Goal: Check status: Check status

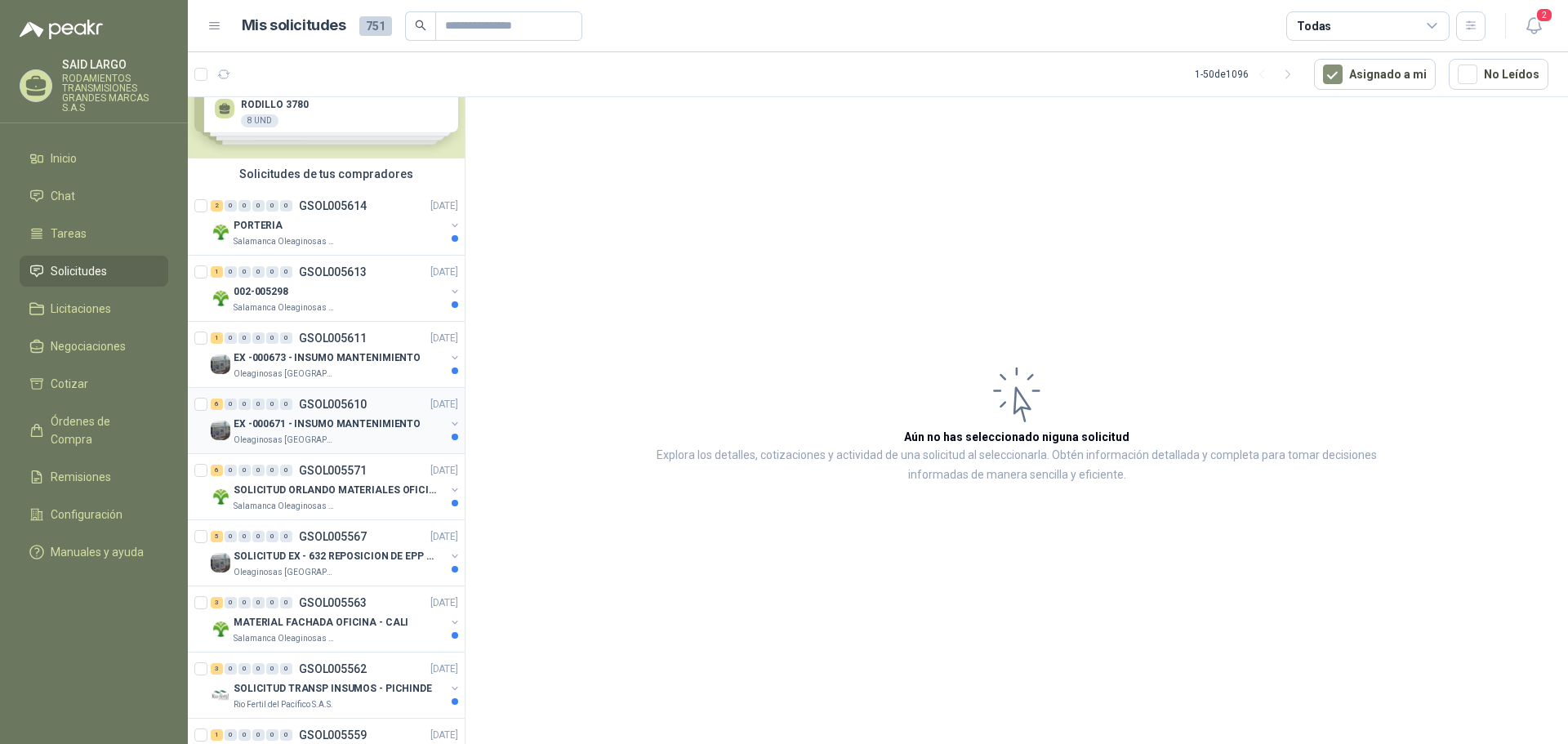
scroll to position [81, 0]
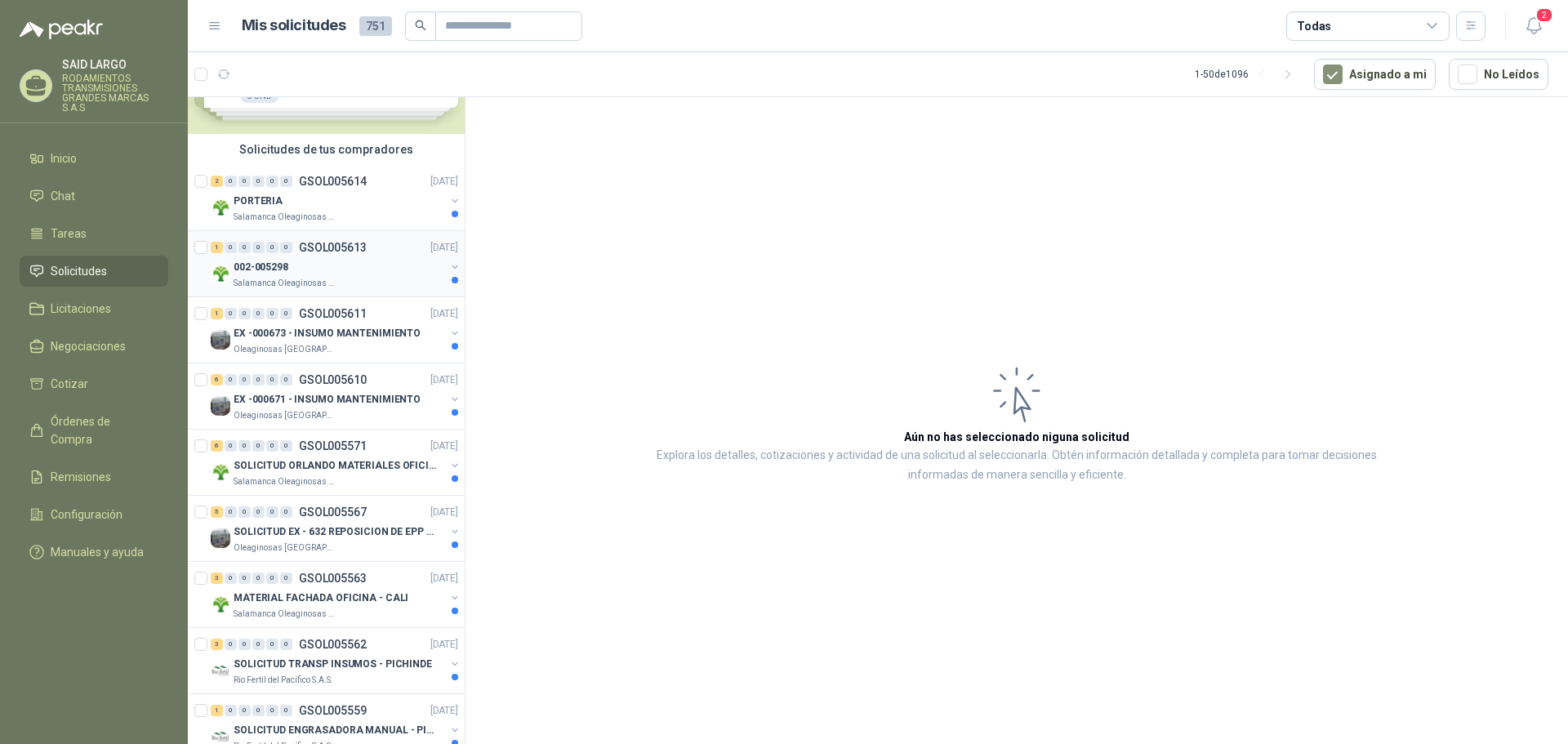
click at [448, 261] on button "button" at bounding box center [455, 267] width 13 height 13
click at [442, 260] on div "002-005298 Salamanca Oleaginosas SAS" at bounding box center [336, 273] width 250 height 32
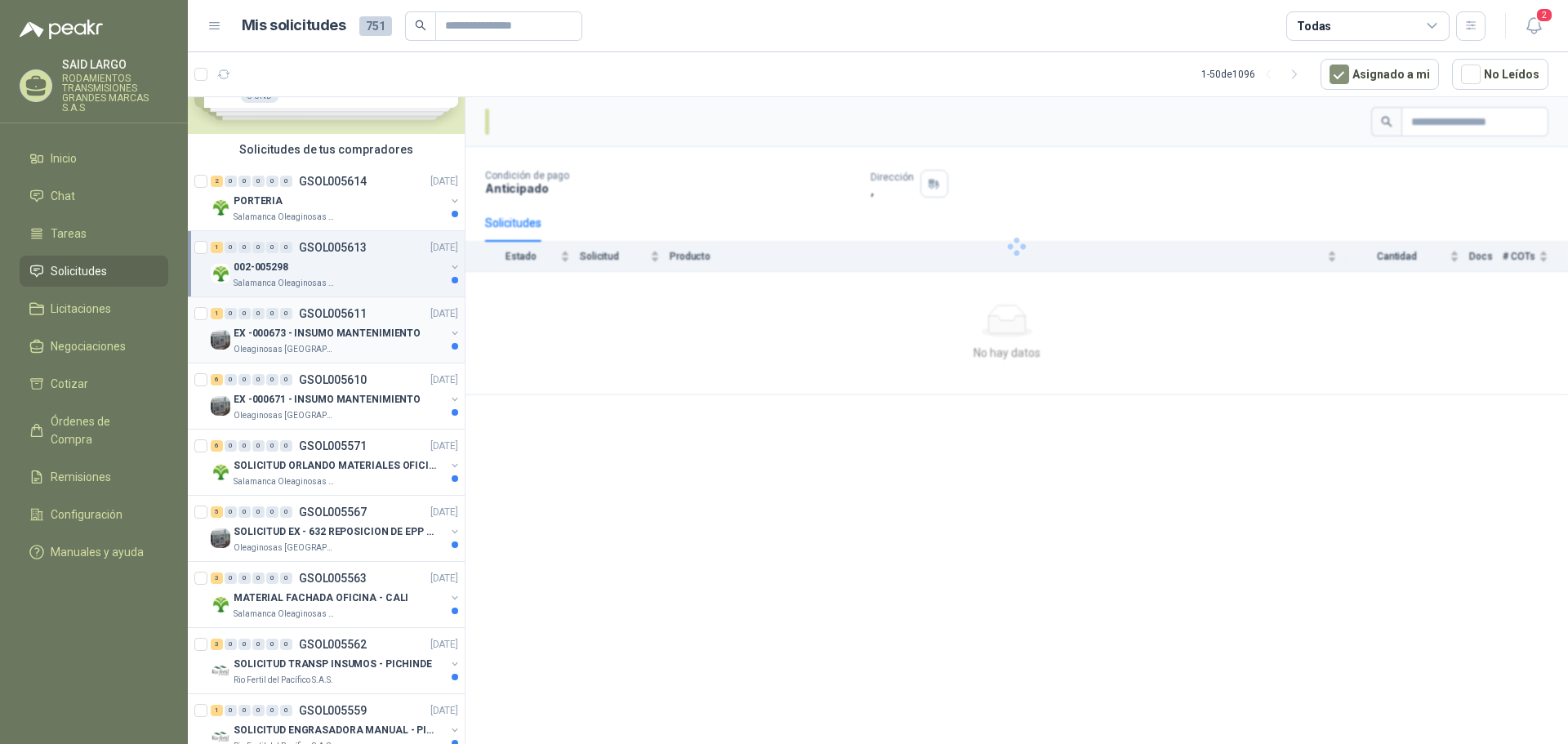
click at [448, 334] on button "button" at bounding box center [455, 333] width 13 height 13
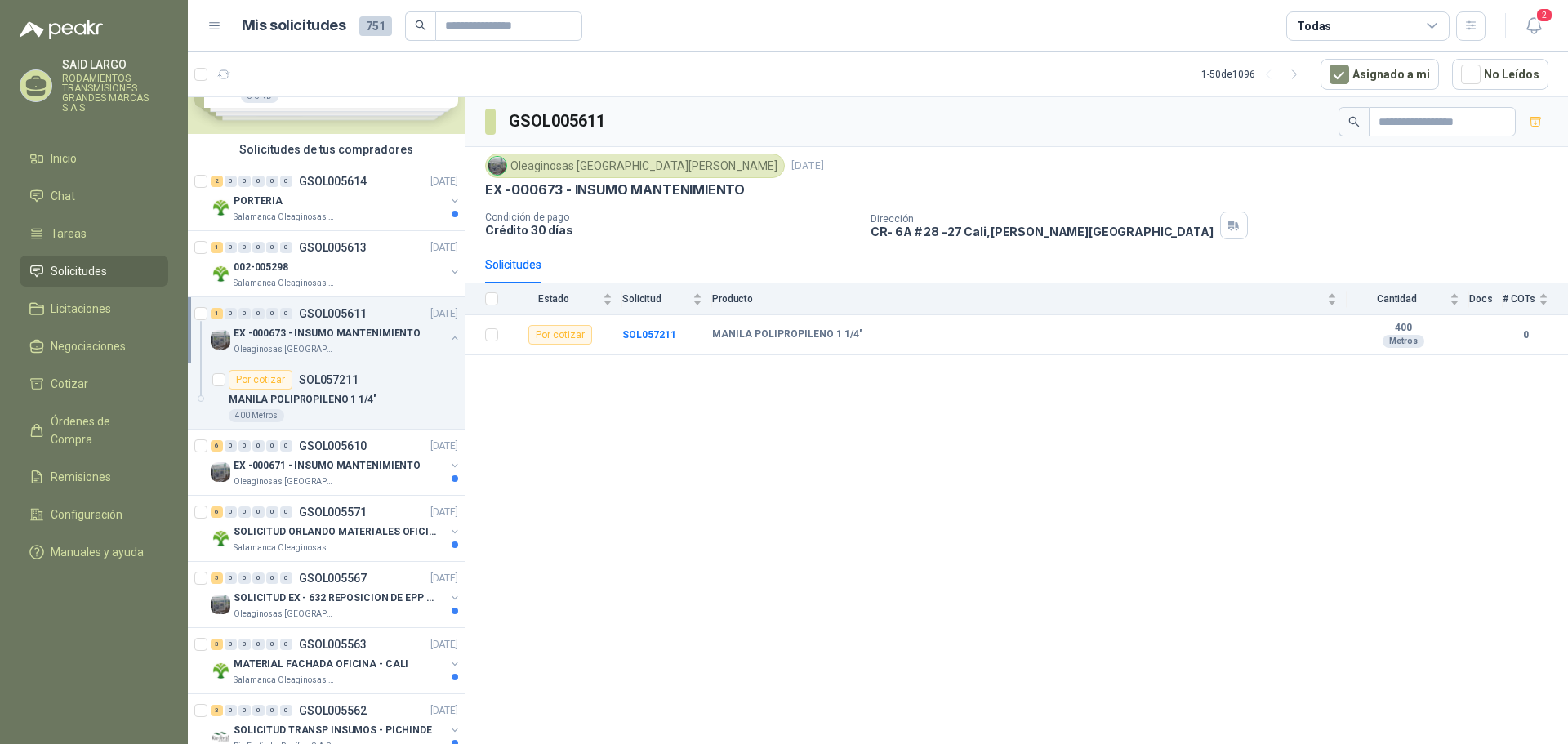
click at [448, 334] on button "button" at bounding box center [455, 338] width 13 height 13
click at [448, 398] on button "button" at bounding box center [455, 399] width 13 height 13
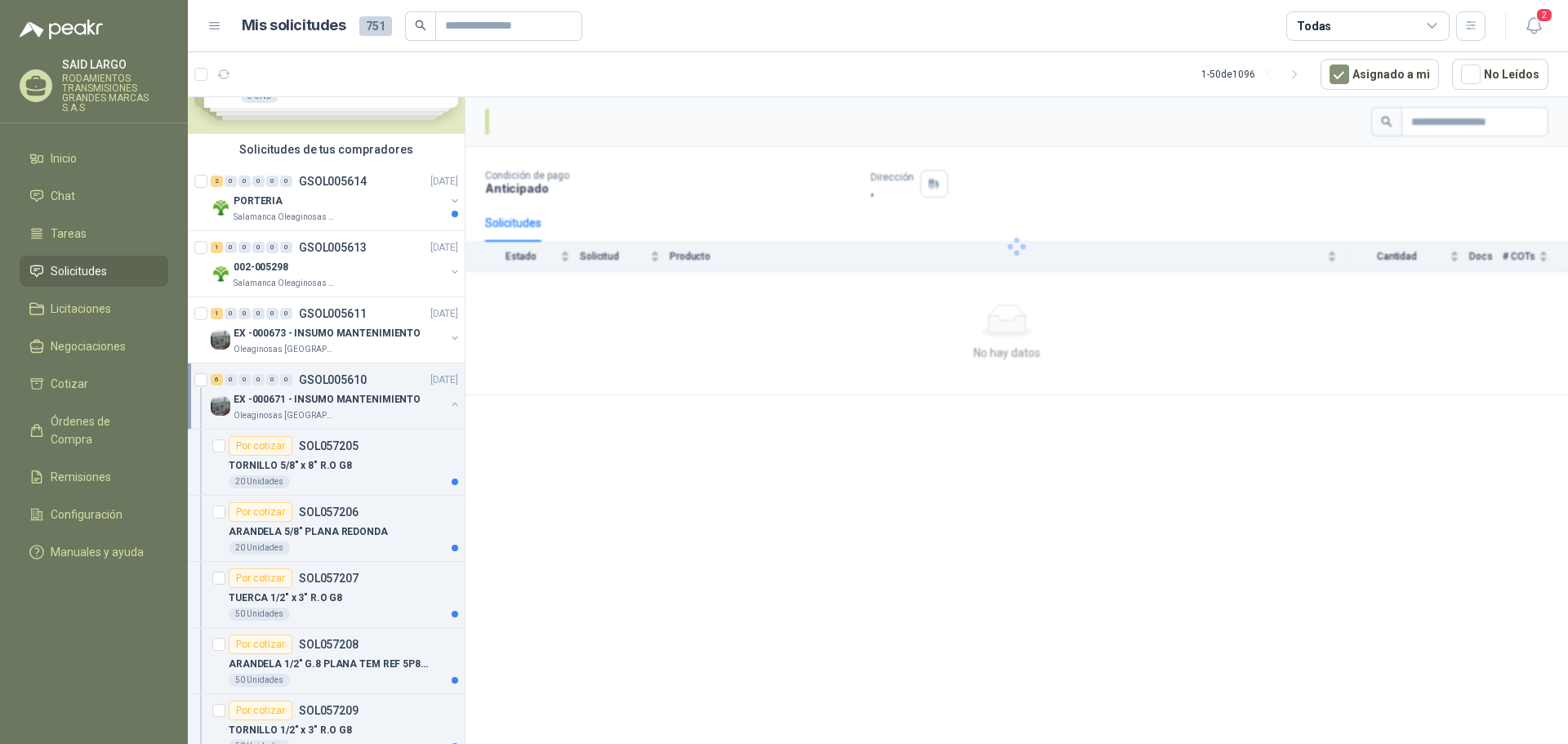
click at [448, 398] on button "button" at bounding box center [455, 404] width 13 height 13
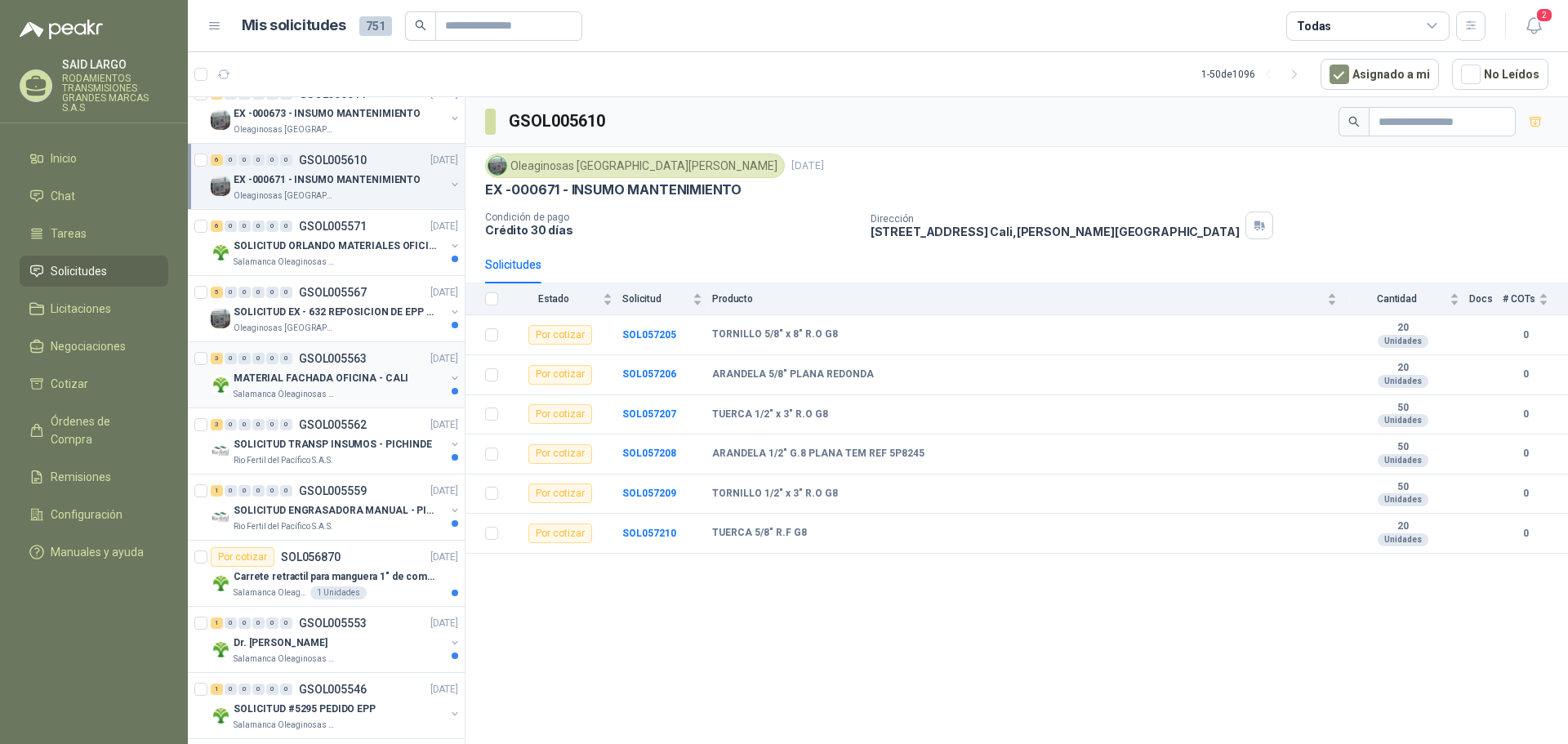
scroll to position [327, 0]
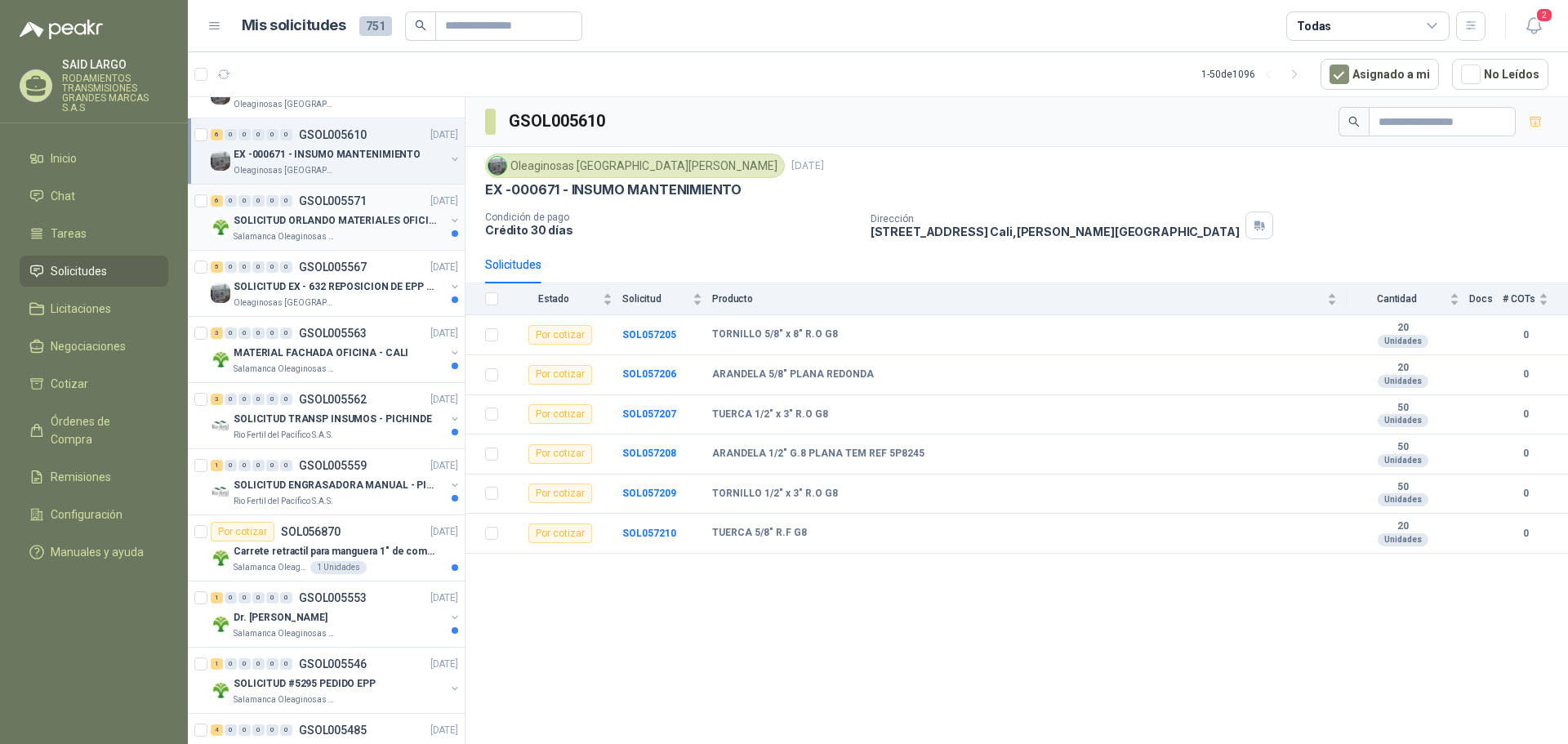
click at [448, 218] on button "button" at bounding box center [455, 221] width 13 height 13
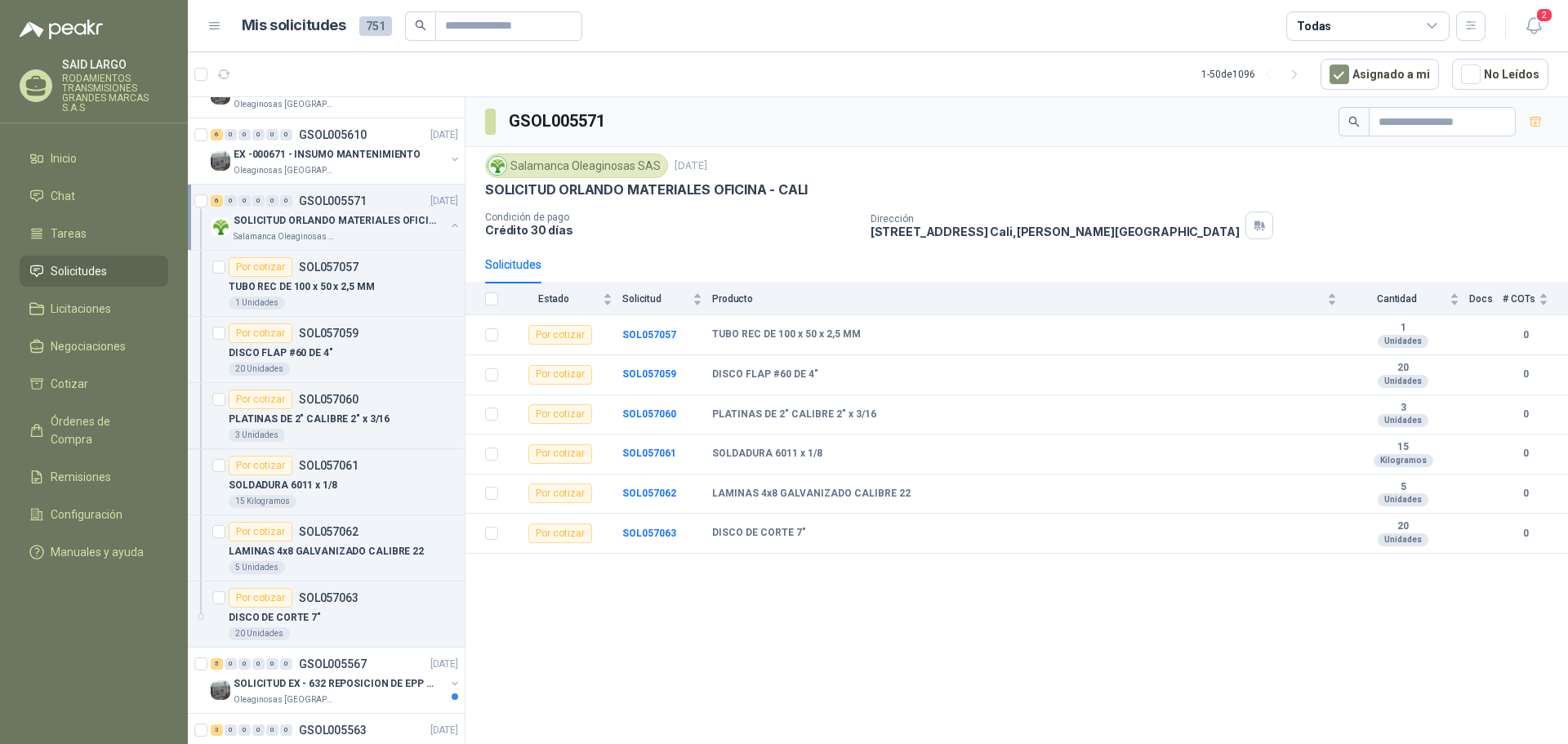
click at [448, 219] on button "button" at bounding box center [455, 225] width 13 height 13
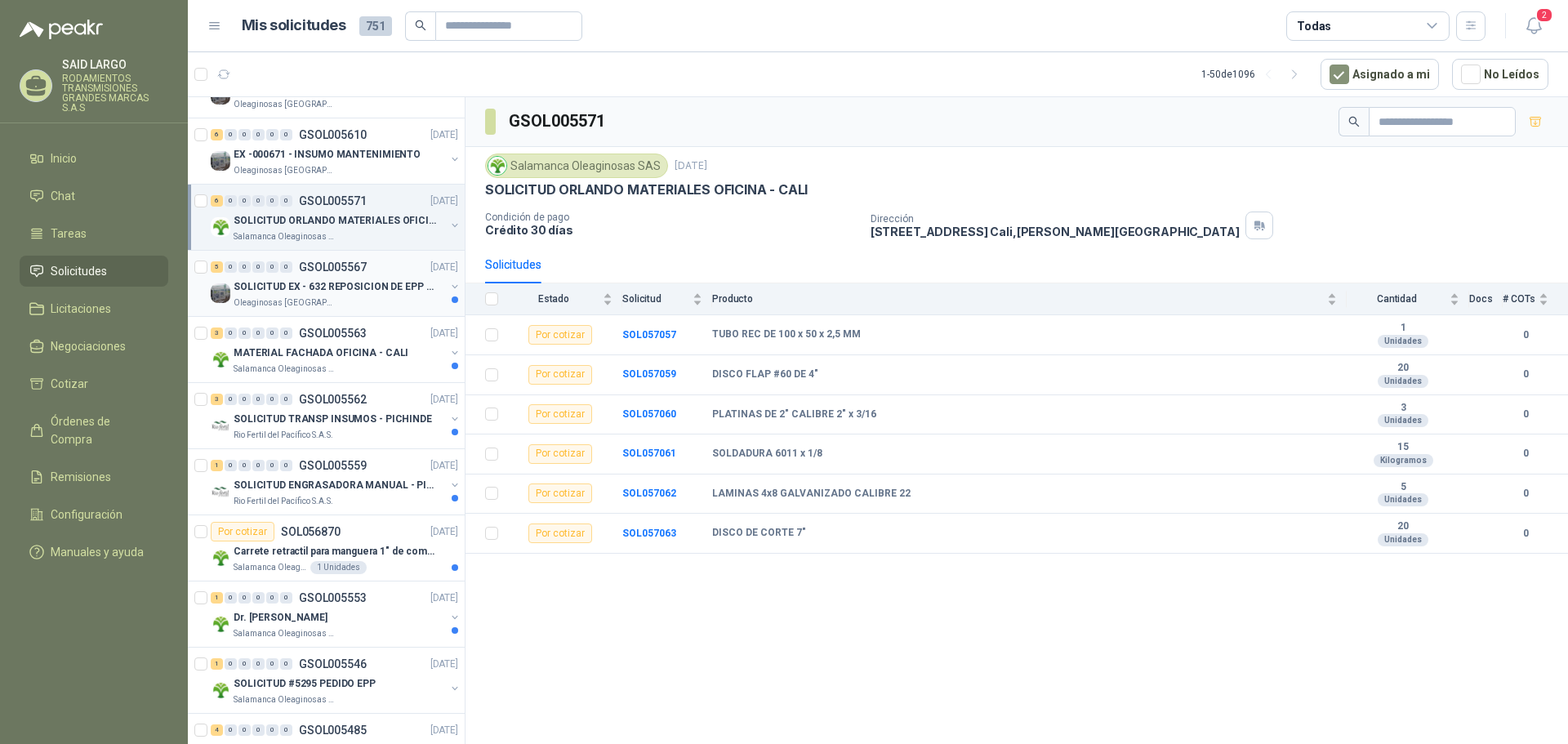
click at [448, 283] on button "button" at bounding box center [455, 287] width 13 height 13
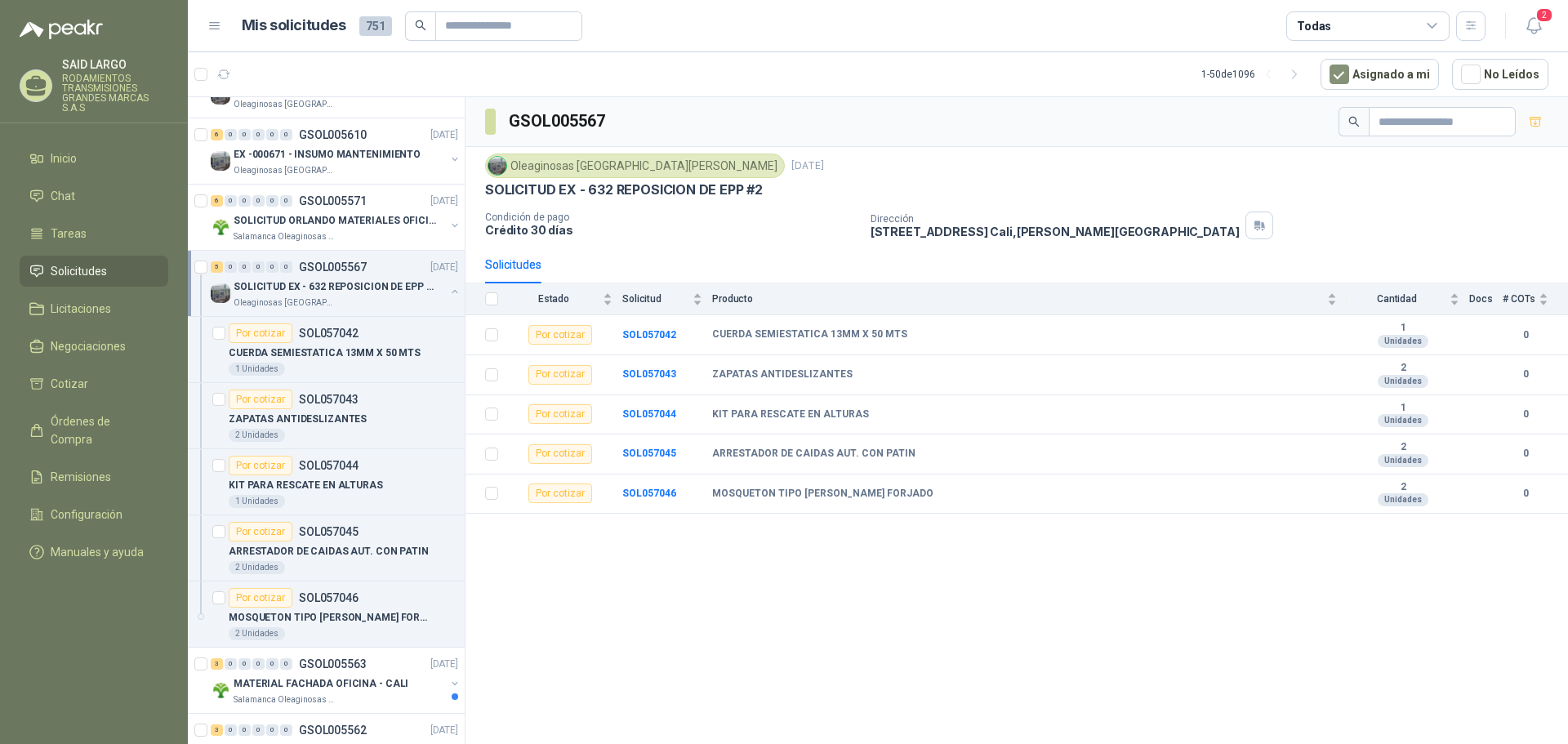
click at [438, 283] on div "SOLICITUD EX - 632 REPOSICION DE EPP #2 Oleaginosas [GEOGRAPHIC_DATA][PERSON_NA…" at bounding box center [336, 293] width 250 height 32
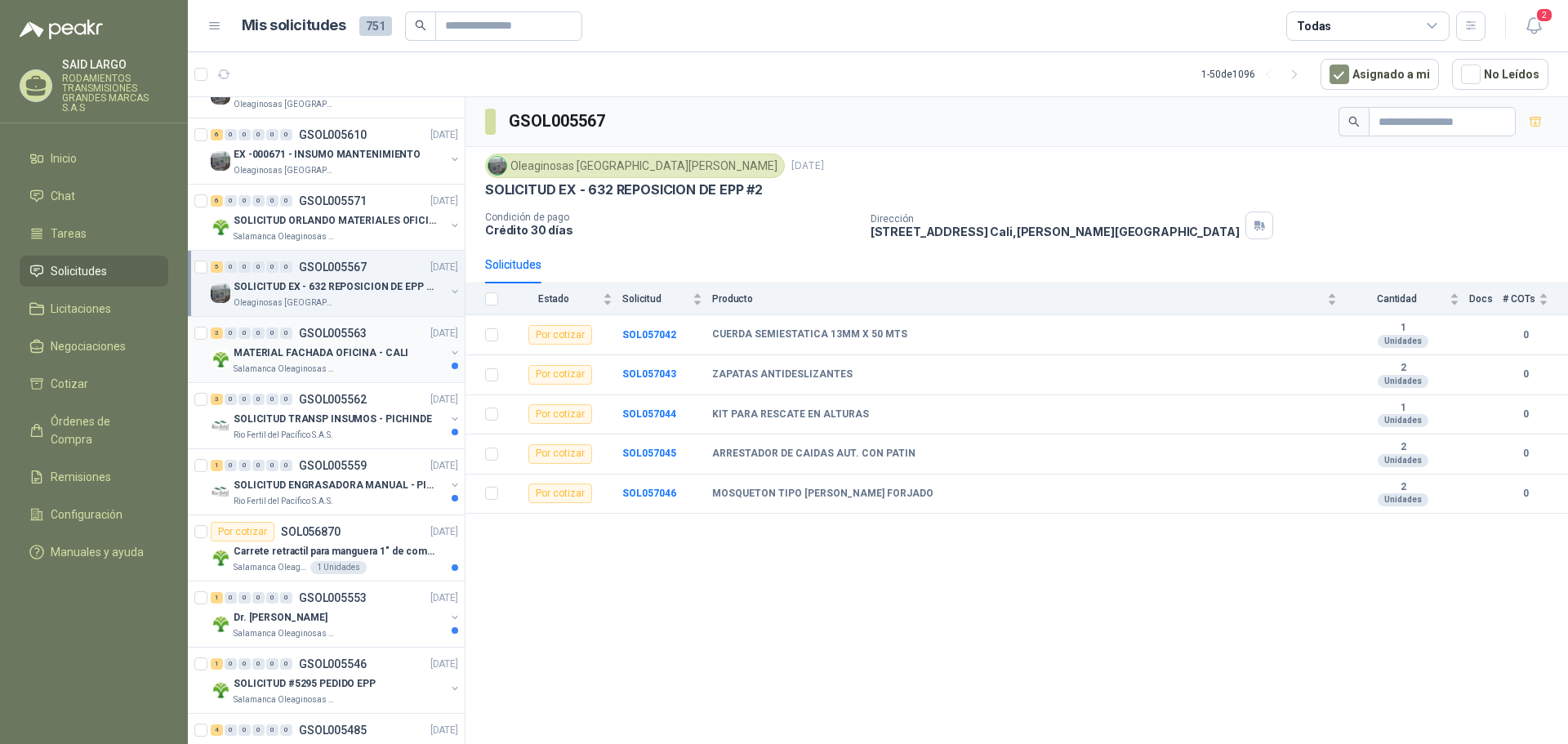
click at [448, 351] on button "button" at bounding box center [455, 352] width 13 height 13
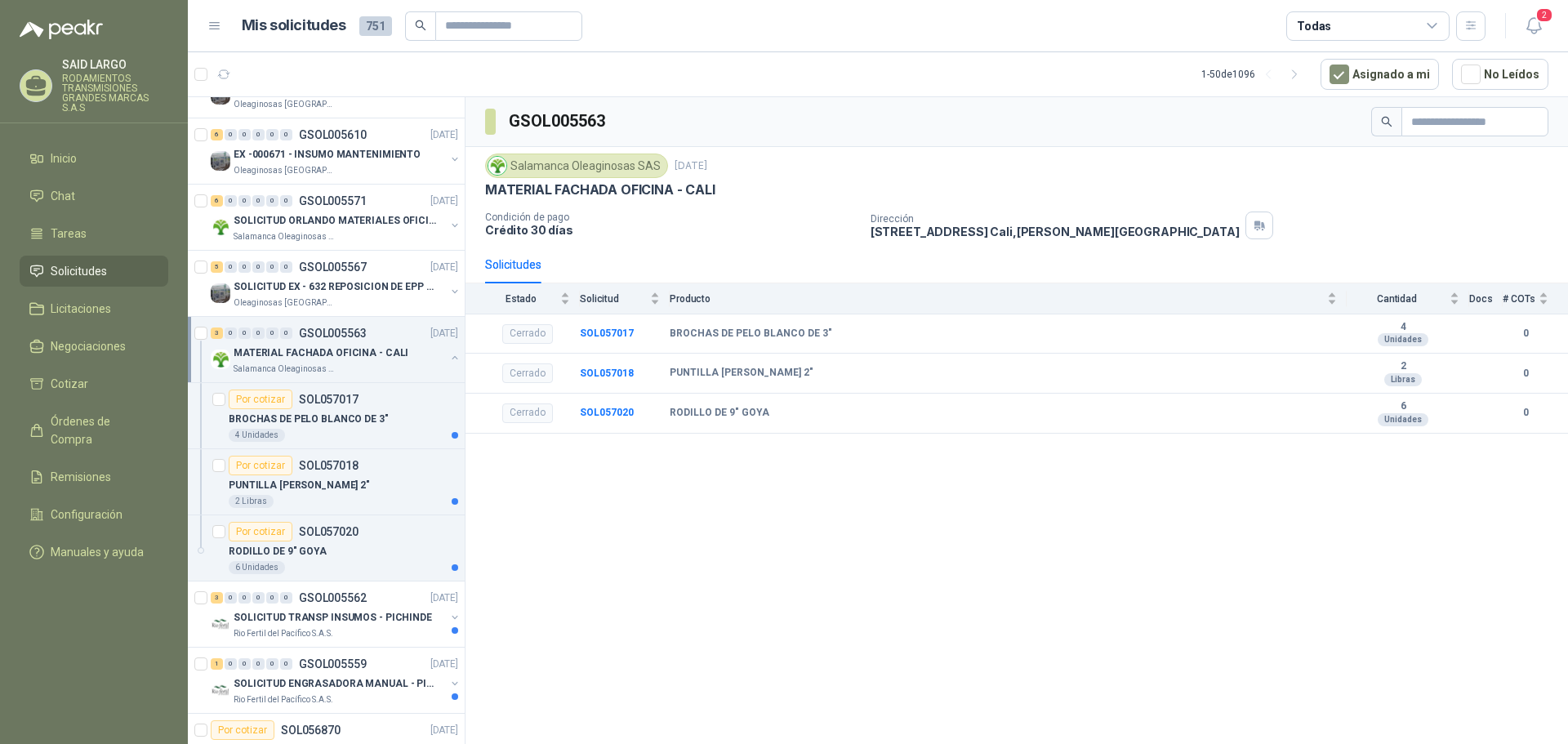
click at [448, 351] on button "button" at bounding box center [455, 358] width 13 height 13
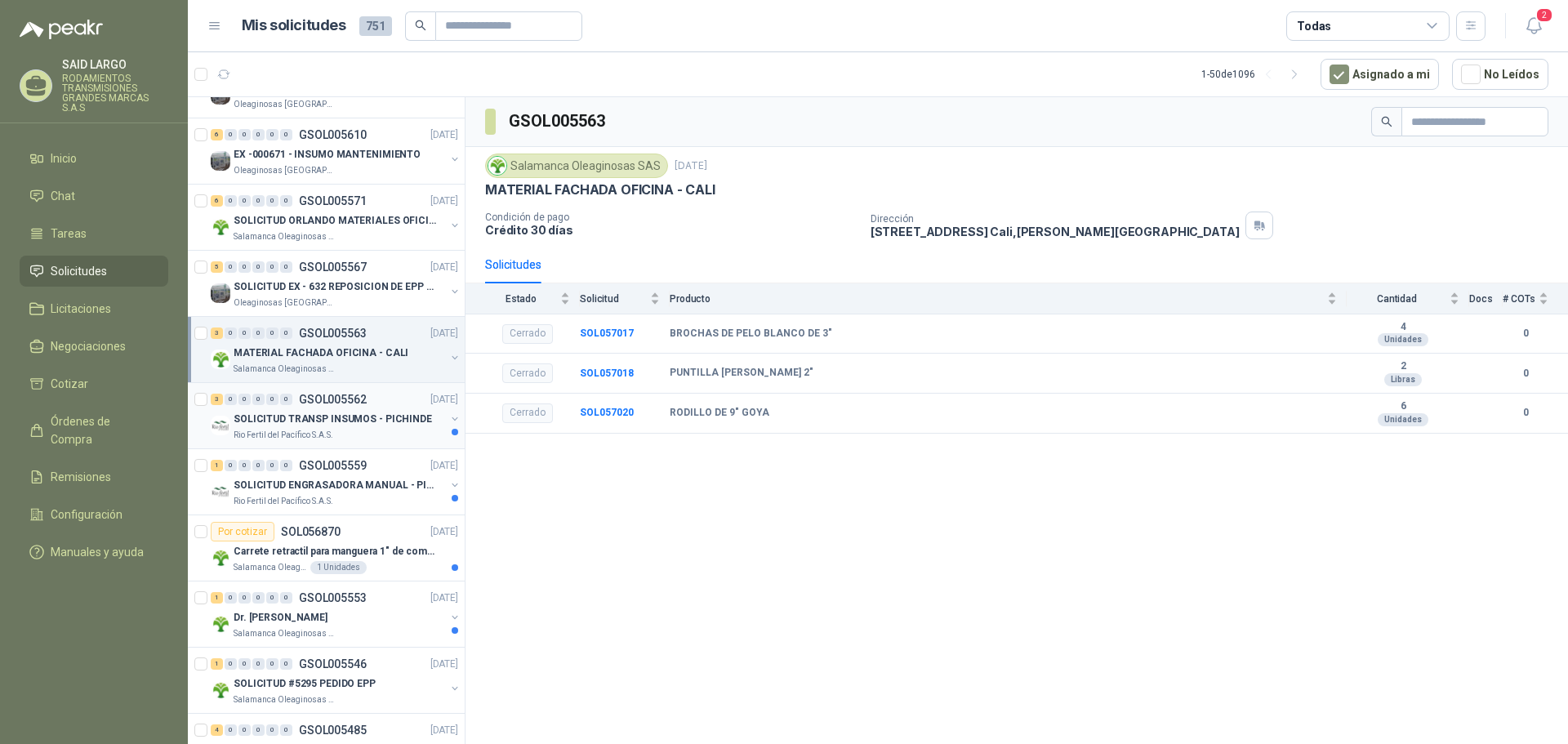
click at [448, 414] on button "button" at bounding box center [455, 419] width 13 height 13
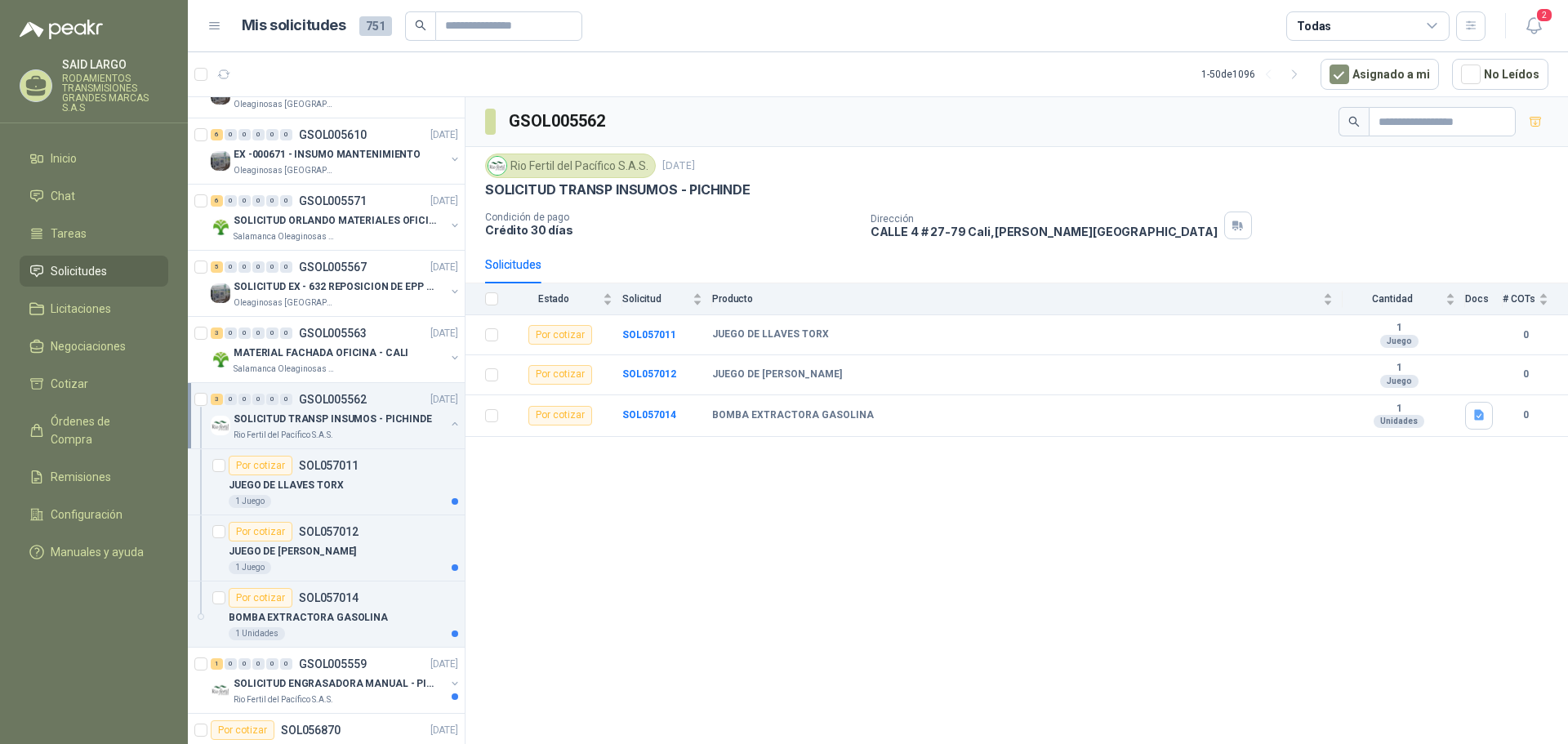
click at [444, 414] on div "SOLICITUD TRANSP INSUMOS - PICHINDE Rio Fertil [PERSON_NAME] S.A.S." at bounding box center [336, 425] width 250 height 32
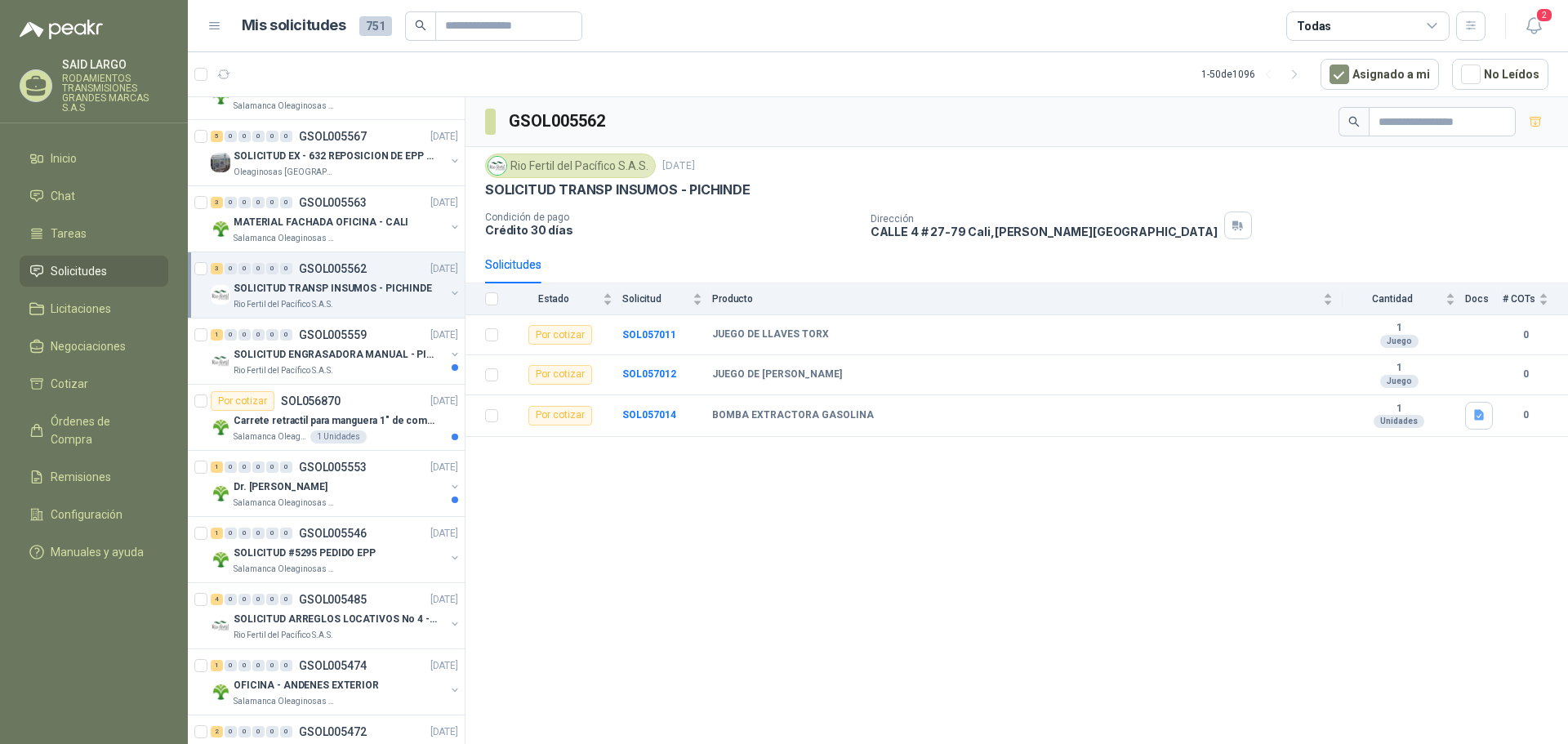
scroll to position [490, 0]
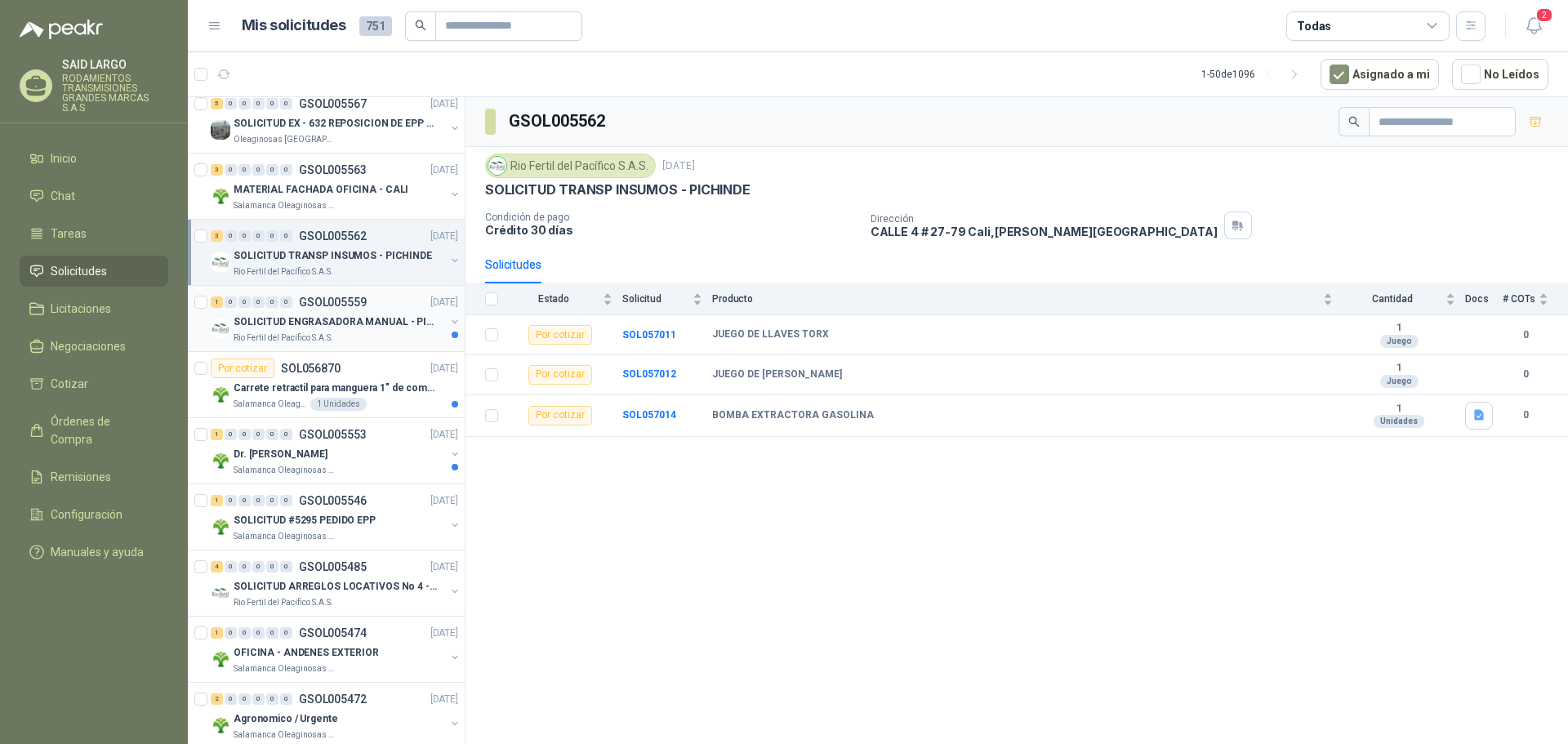
click at [448, 318] on button "button" at bounding box center [455, 322] width 13 height 13
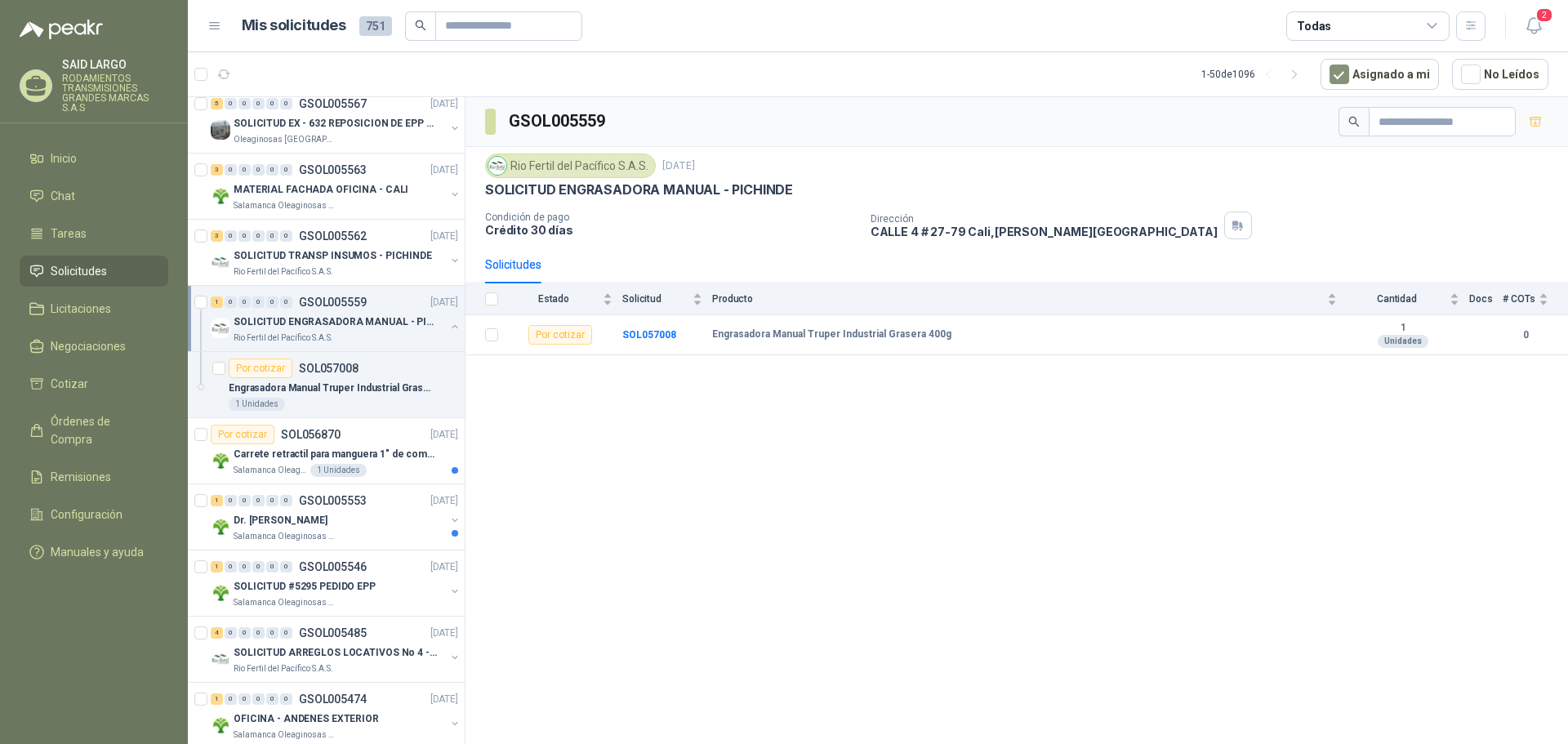
click at [441, 318] on div "SOLICITUD ENGRASADORA MANUAL - PICHINDE Rio Fertil [PERSON_NAME] S.A.S." at bounding box center [336, 329] width 250 height 32
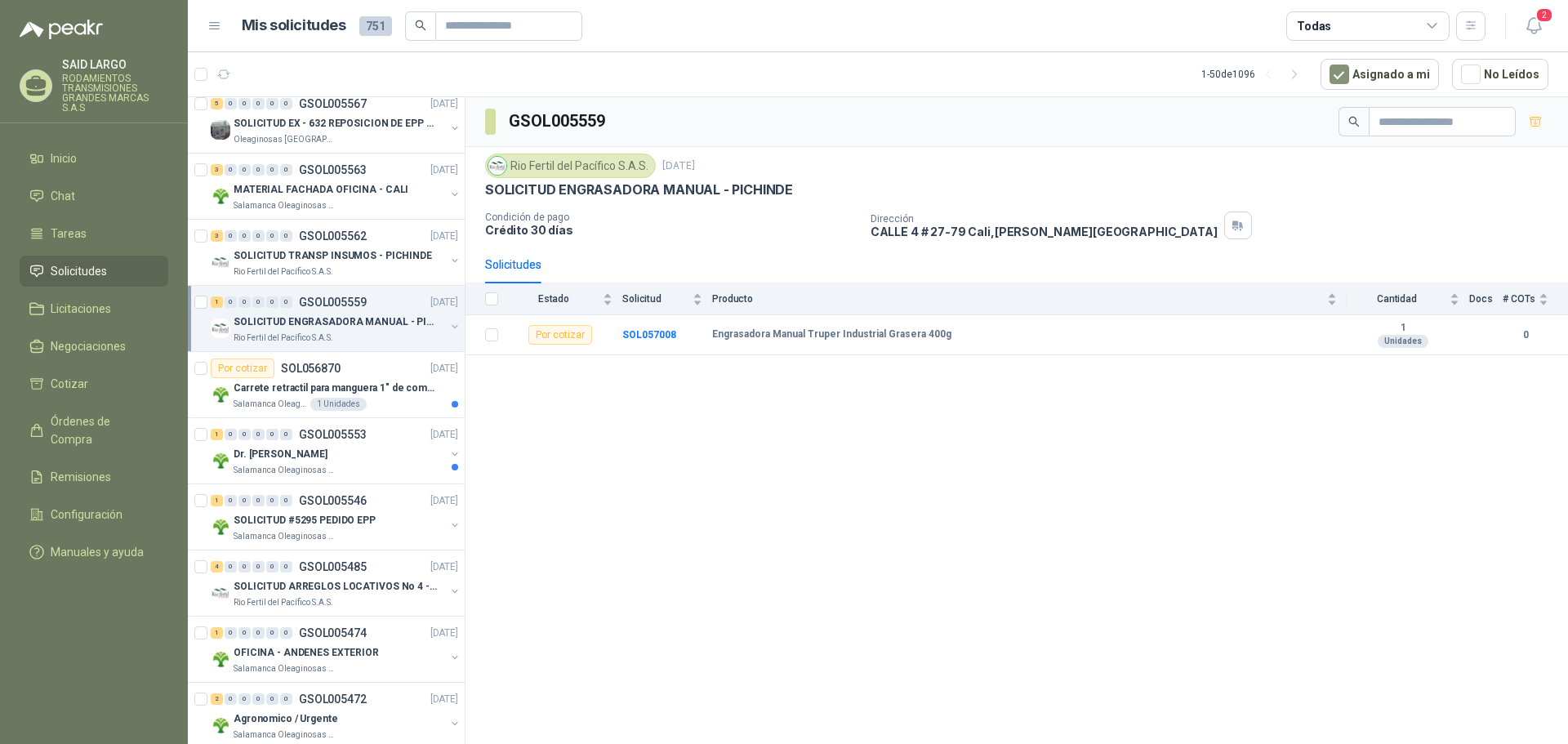
click at [448, 324] on button "button" at bounding box center [455, 327] width 13 height 13
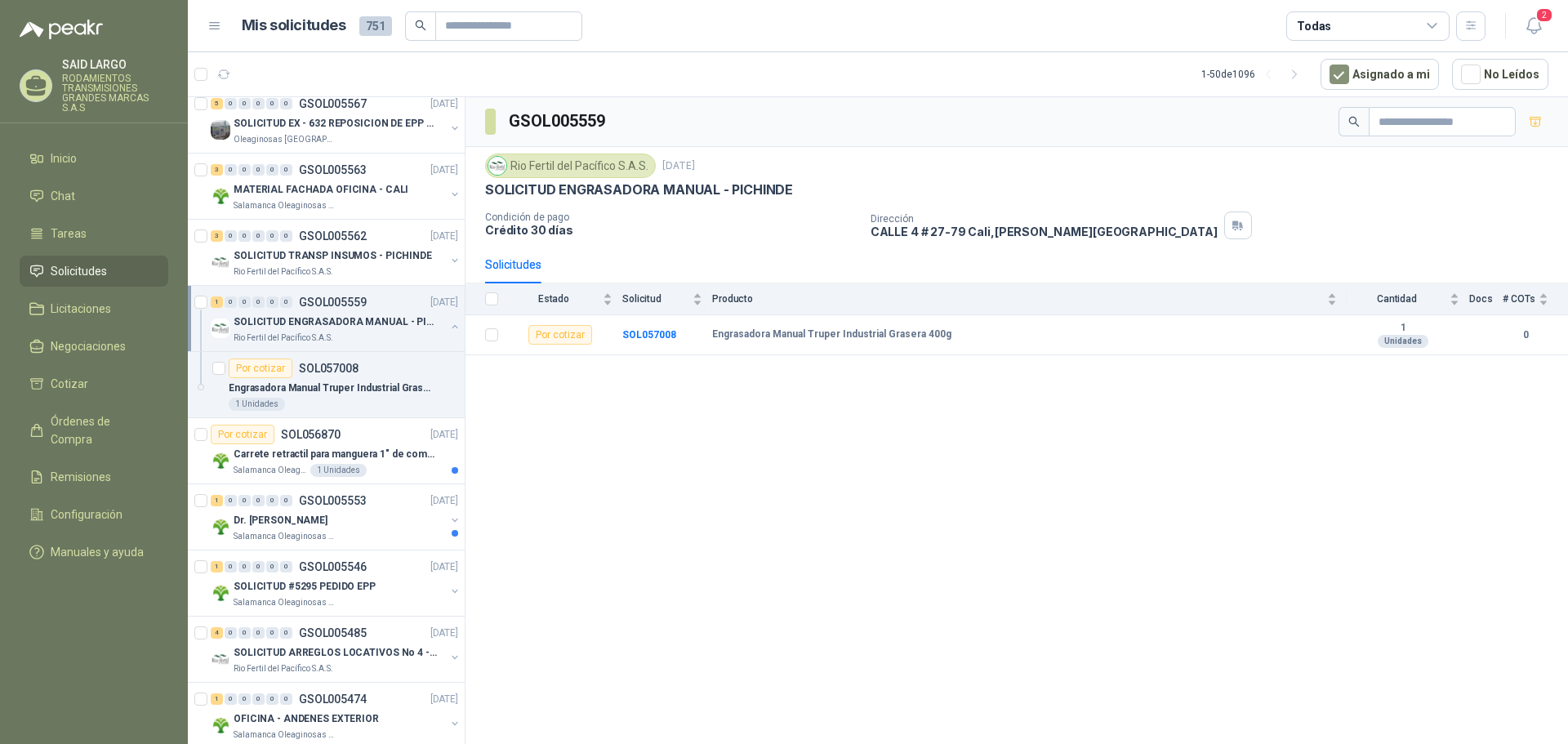
click at [448, 322] on button "button" at bounding box center [455, 327] width 13 height 13
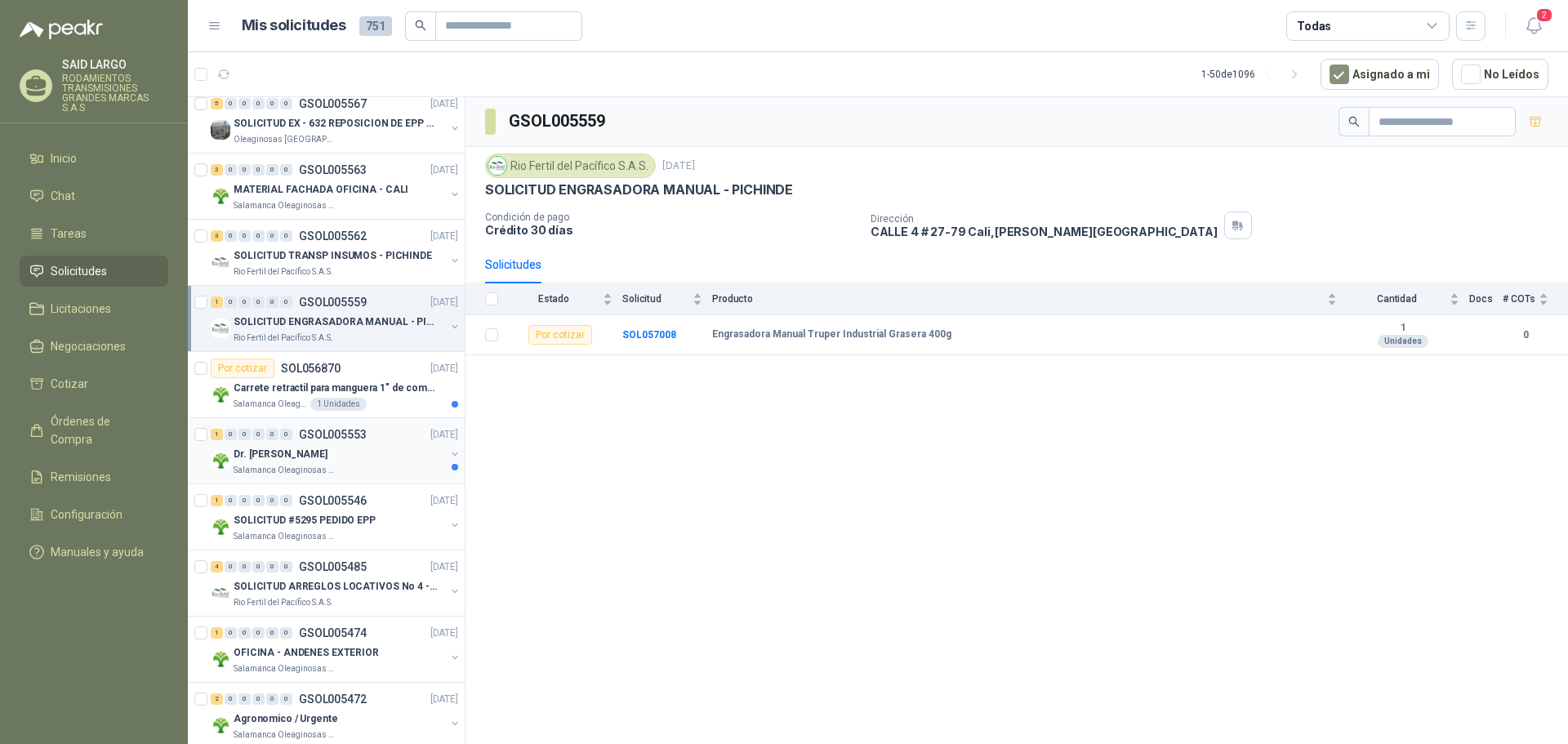
click at [448, 451] on button "button" at bounding box center [455, 454] width 13 height 13
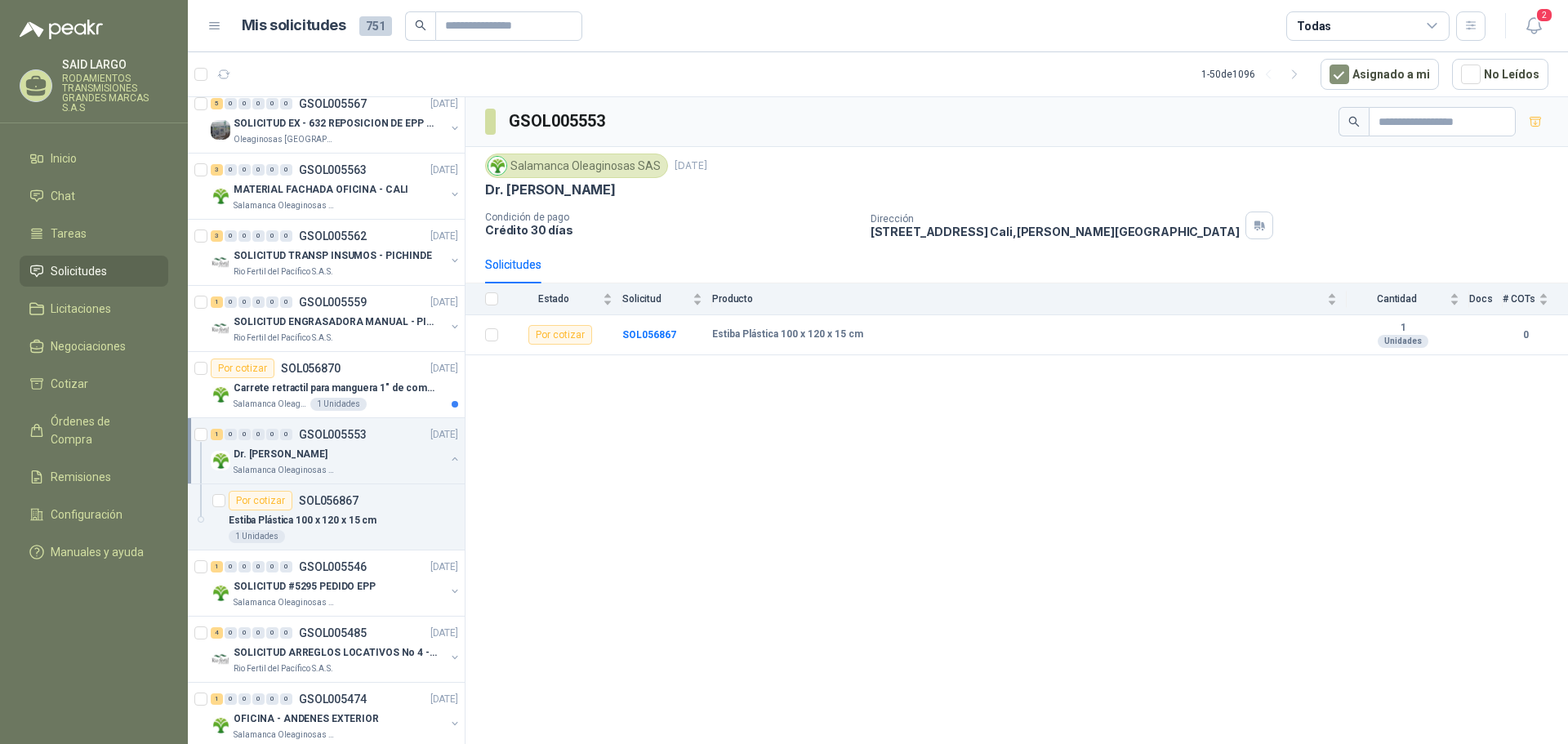
click at [442, 451] on div "[PERSON_NAME] SAS" at bounding box center [336, 460] width 250 height 32
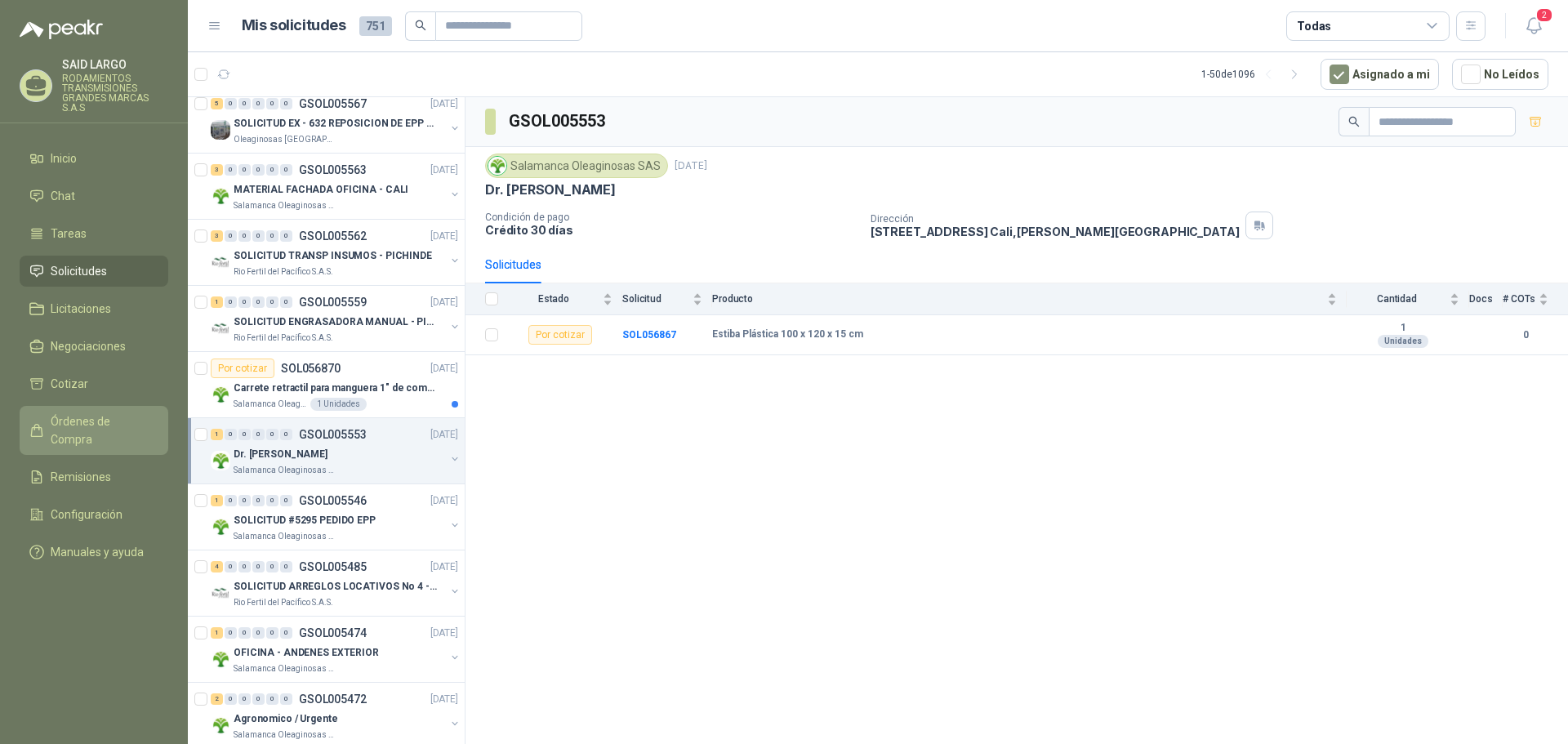
click at [104, 430] on span "Órdenes de Compra" at bounding box center [101, 431] width 102 height 36
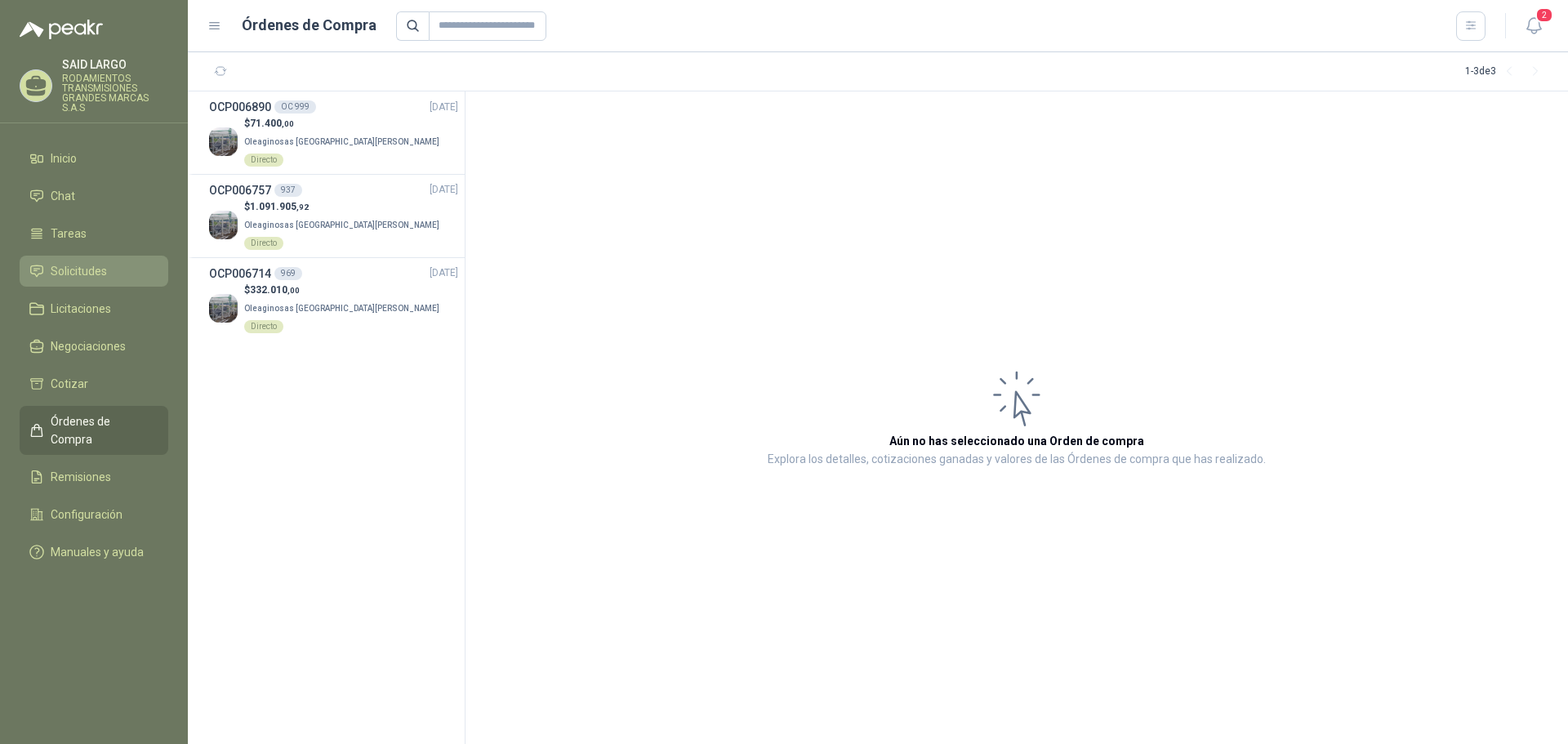
click at [117, 275] on li "Solicitudes" at bounding box center [94, 270] width 129 height 18
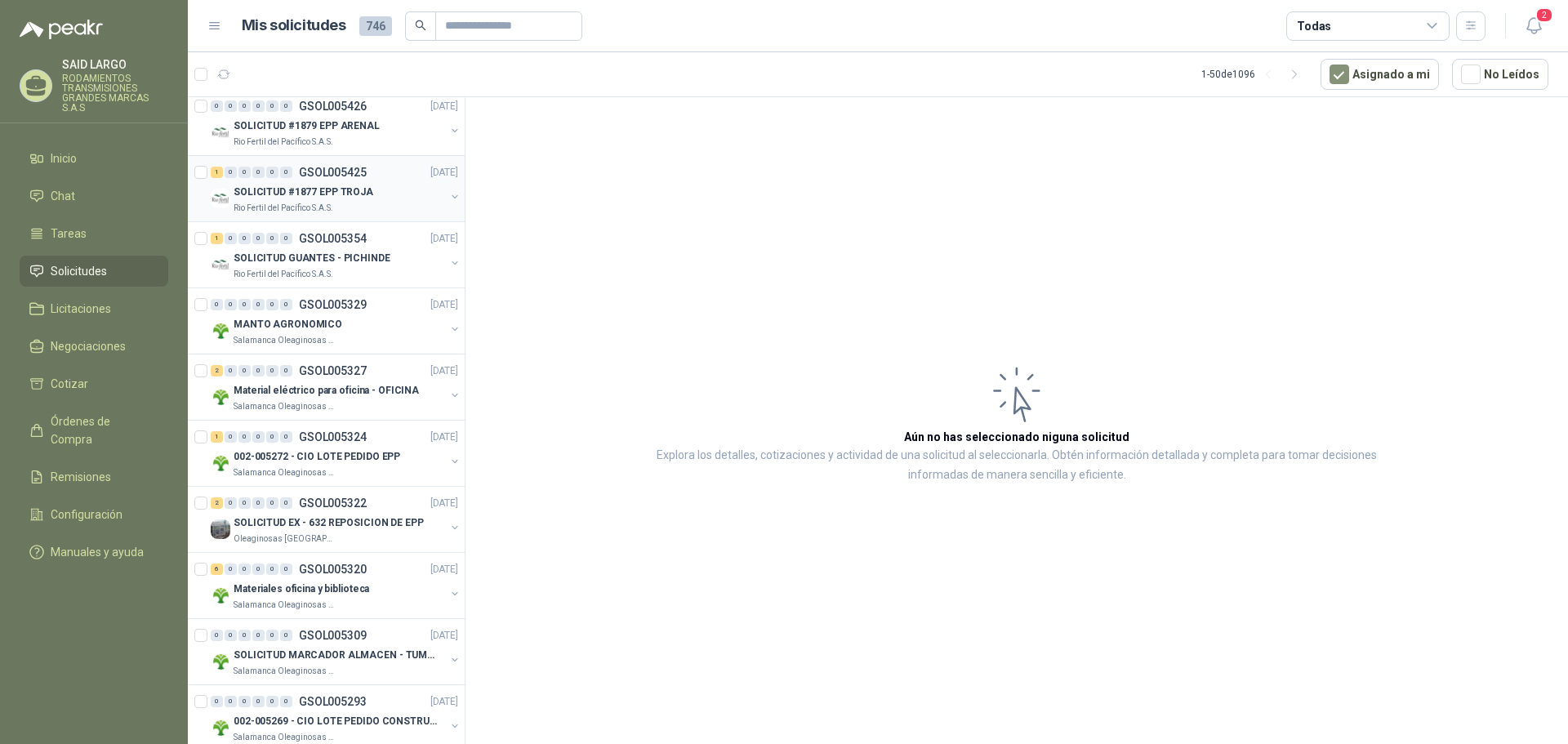
scroll to position [1224, 0]
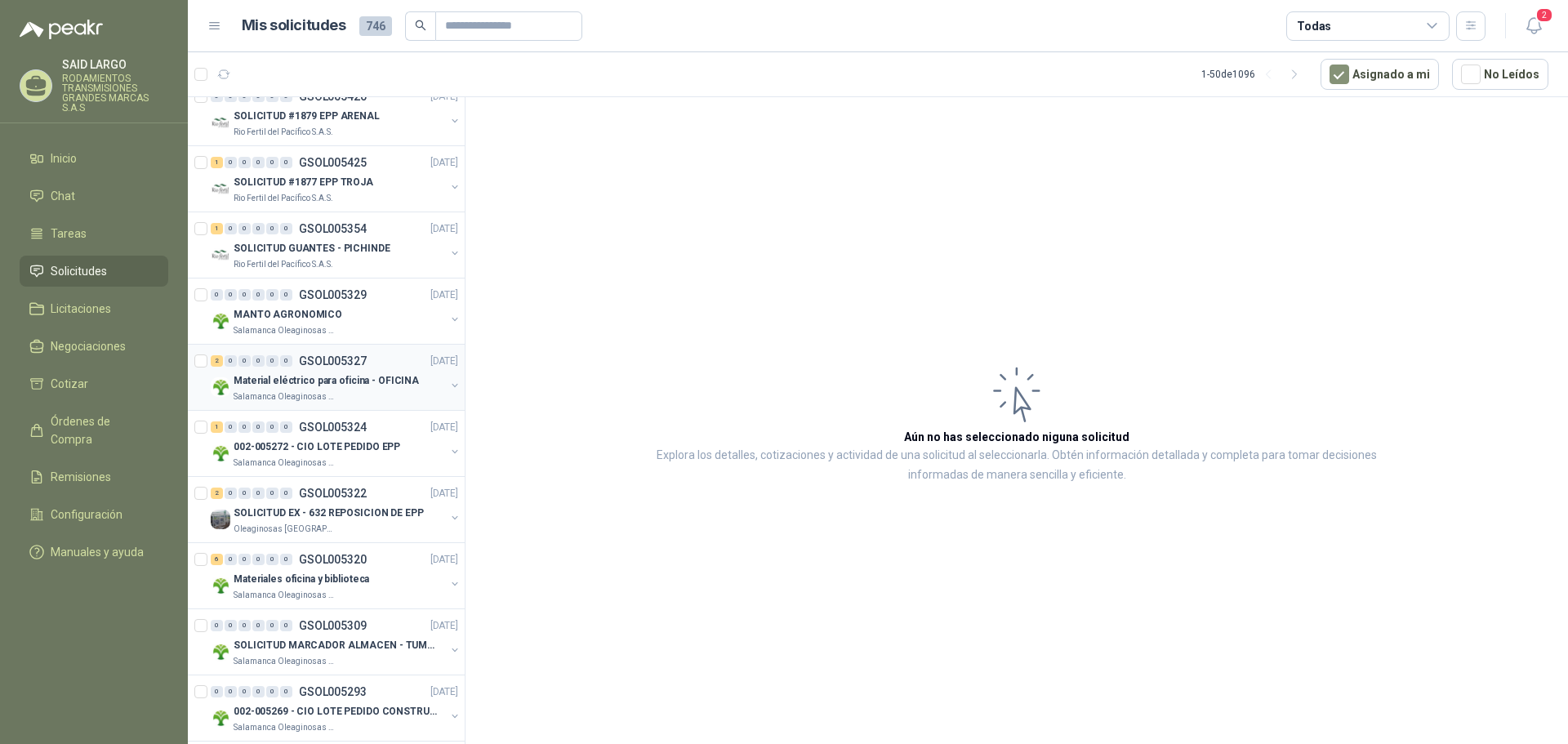
click at [448, 388] on button "button" at bounding box center [455, 386] width 13 height 13
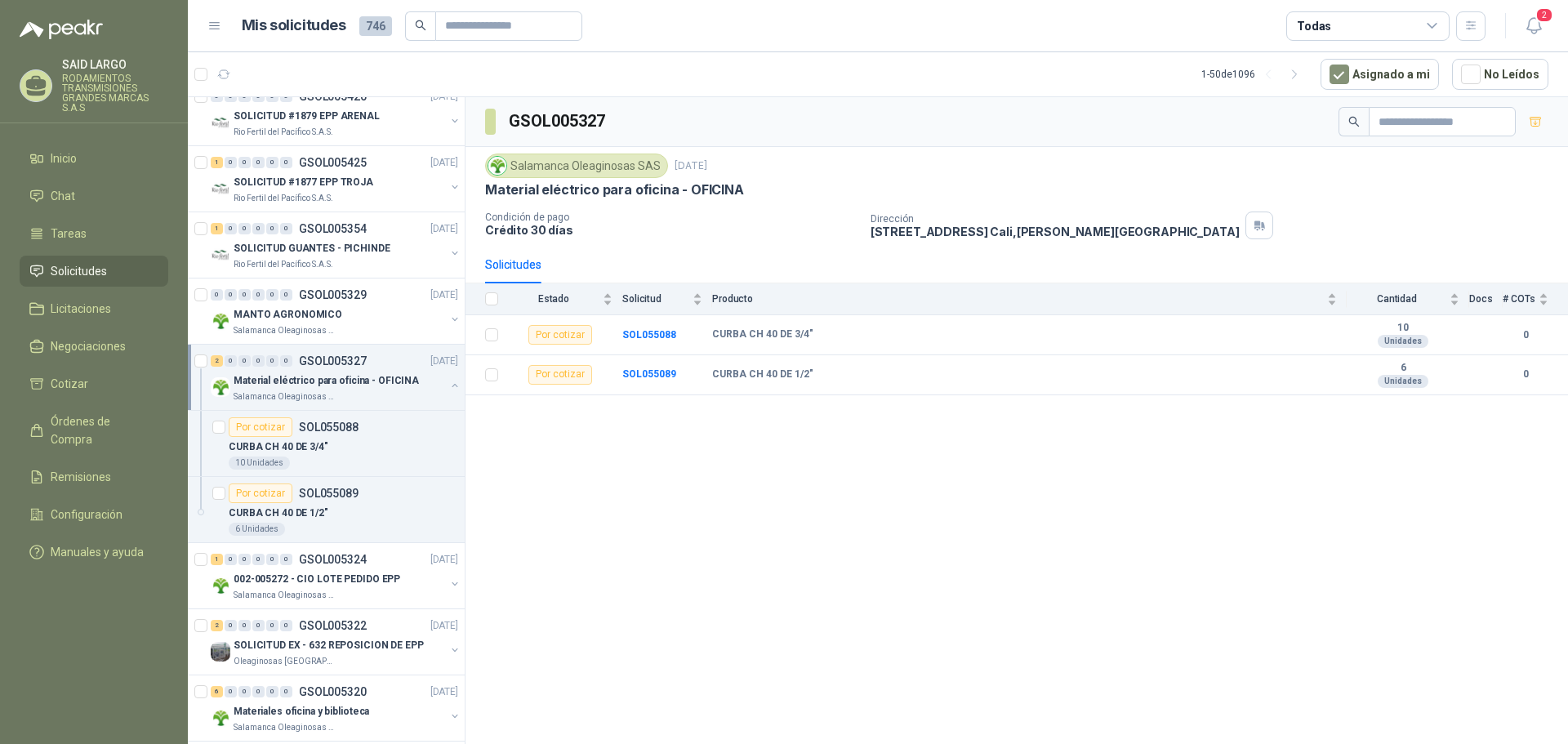
click at [448, 388] on button "button" at bounding box center [455, 386] width 13 height 13
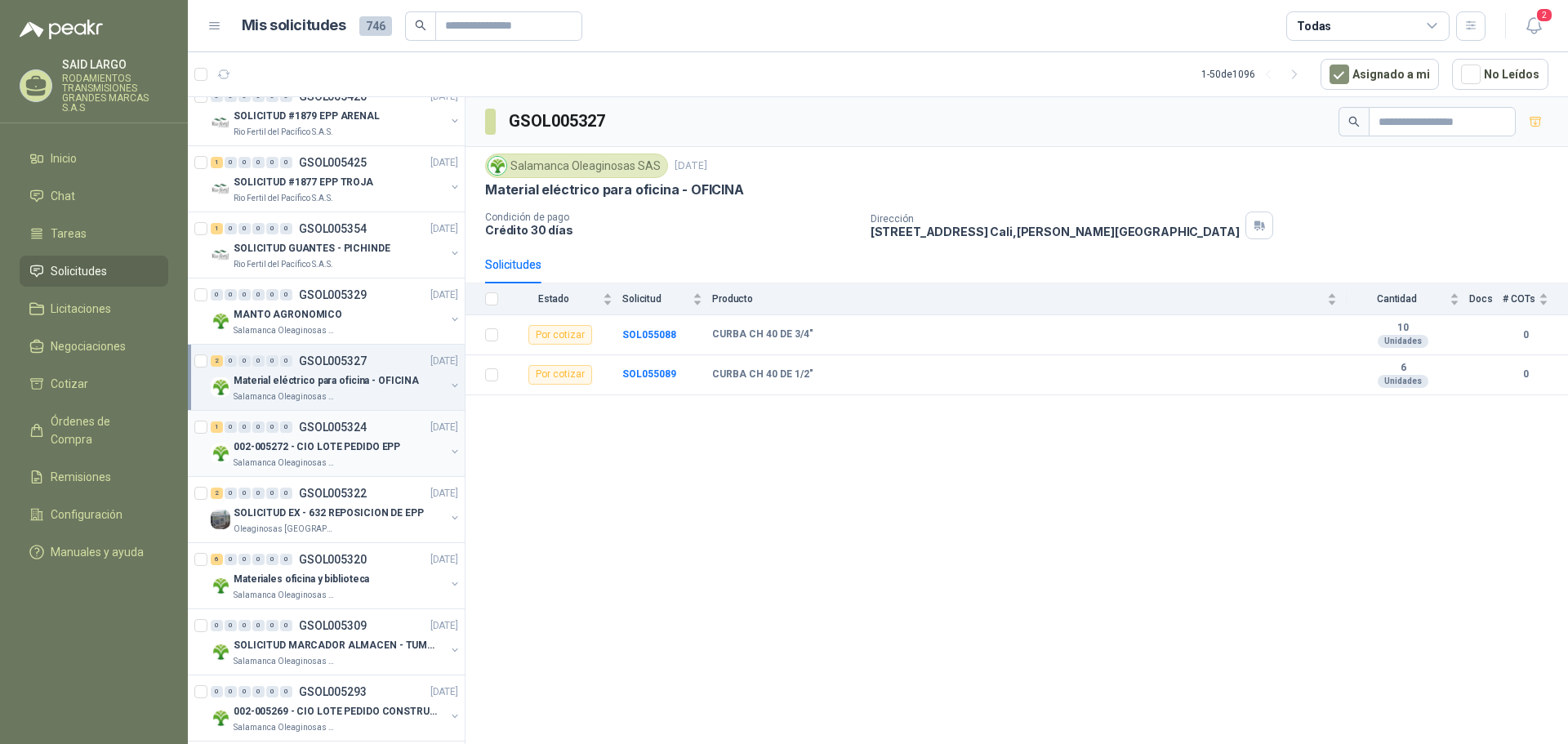
click at [448, 447] on button "button" at bounding box center [455, 452] width 13 height 13
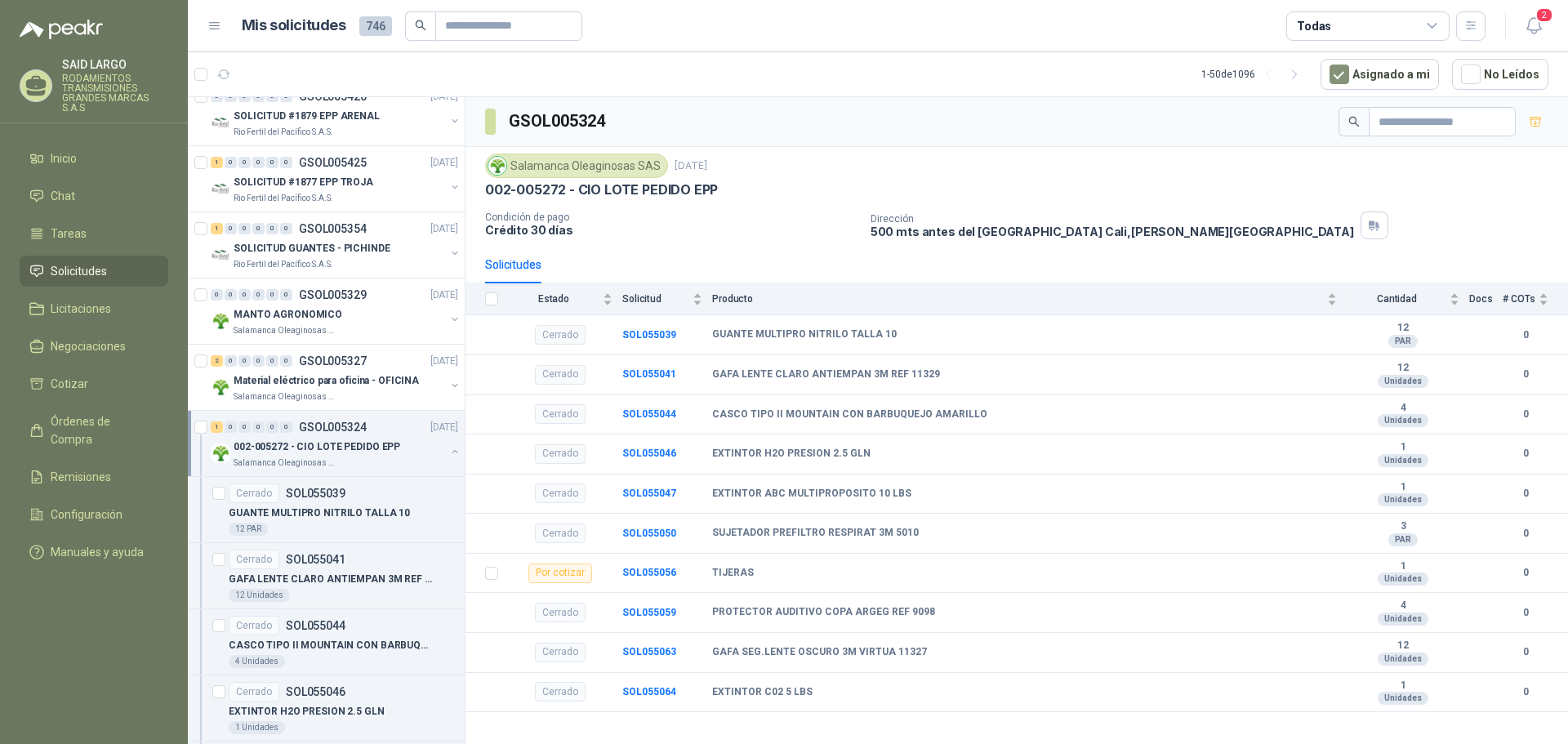
click at [448, 447] on button "button" at bounding box center [455, 452] width 13 height 13
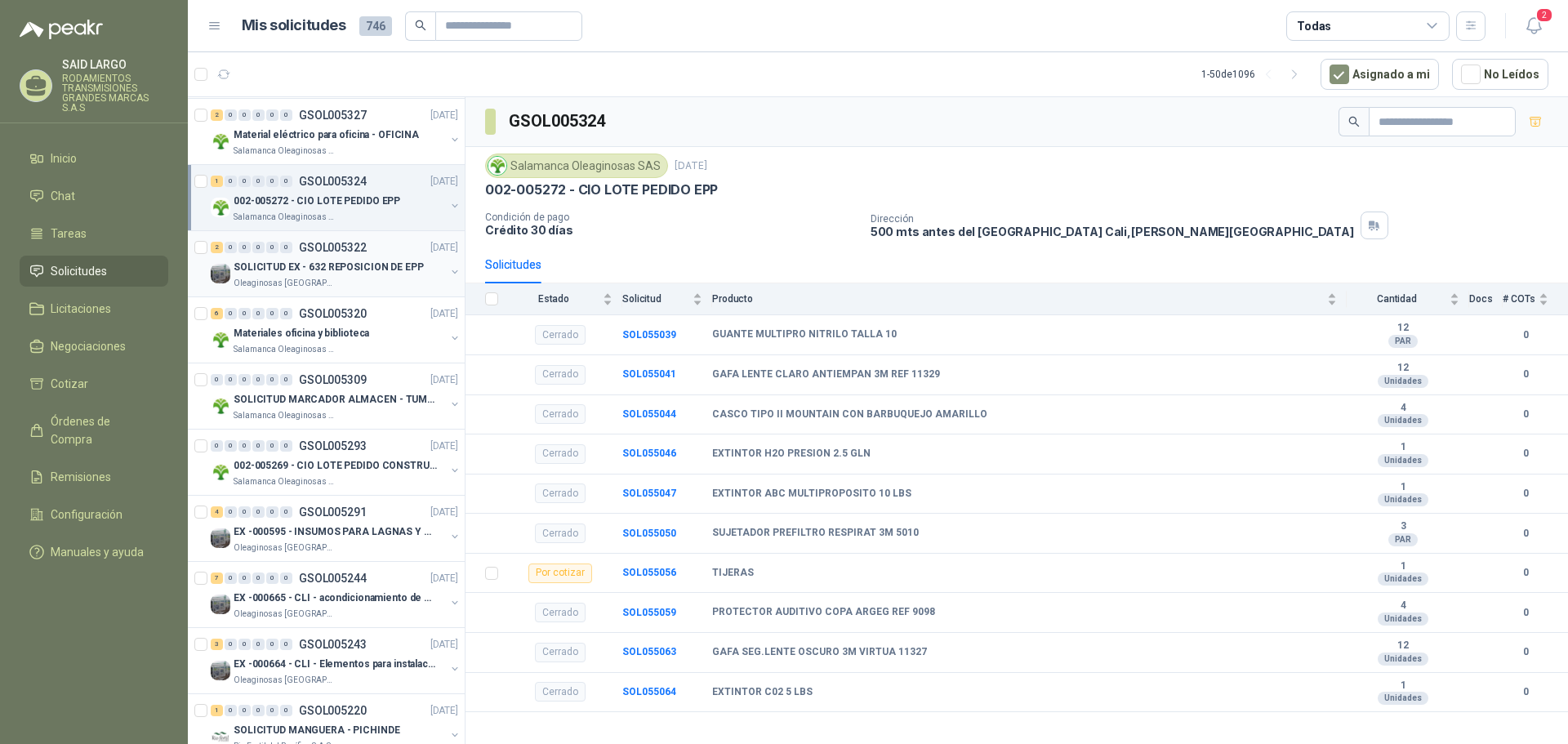
scroll to position [1470, 0]
click at [448, 273] on button "button" at bounding box center [455, 273] width 13 height 13
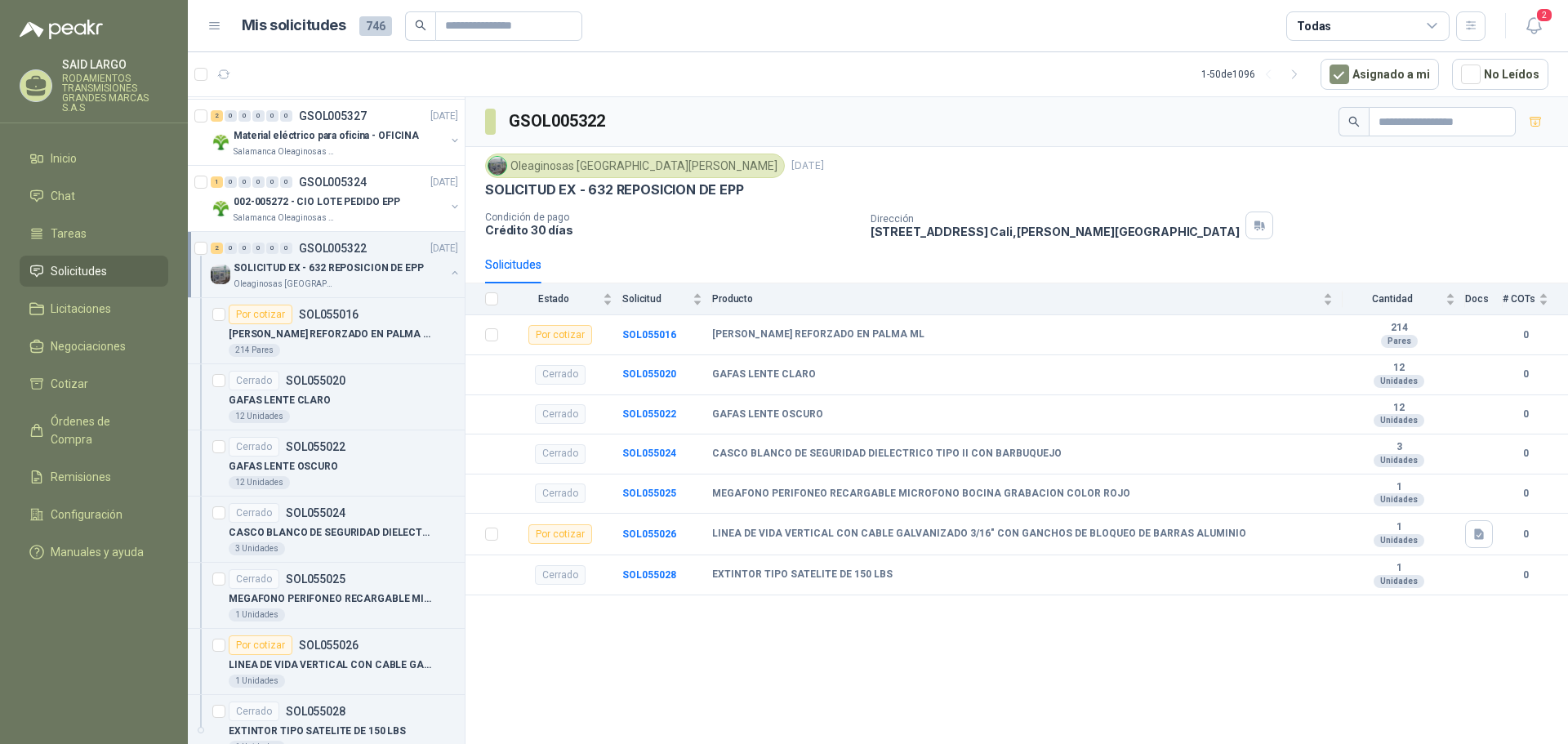
click at [448, 273] on button "button" at bounding box center [455, 273] width 13 height 13
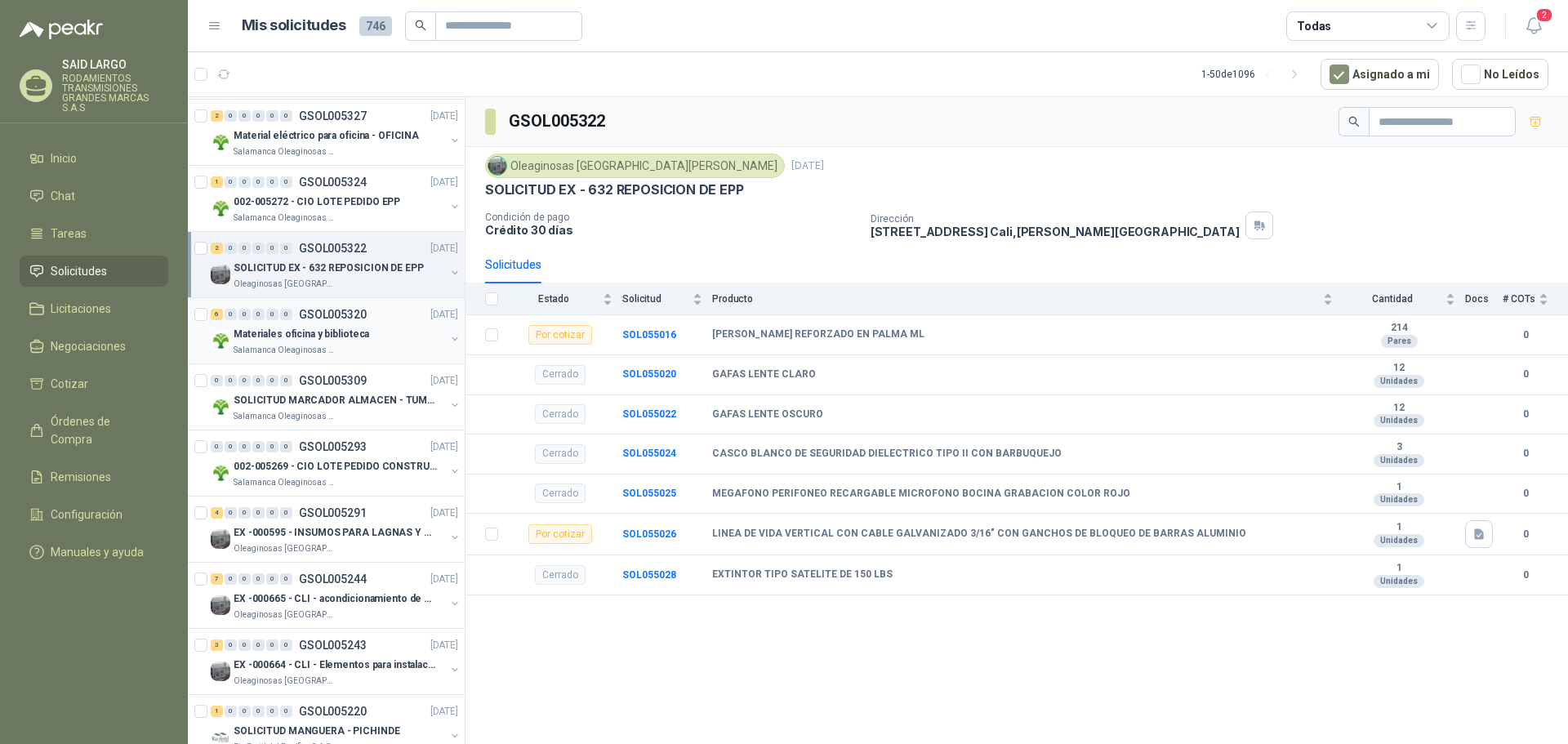
click at [448, 335] on button "button" at bounding box center [455, 339] width 13 height 13
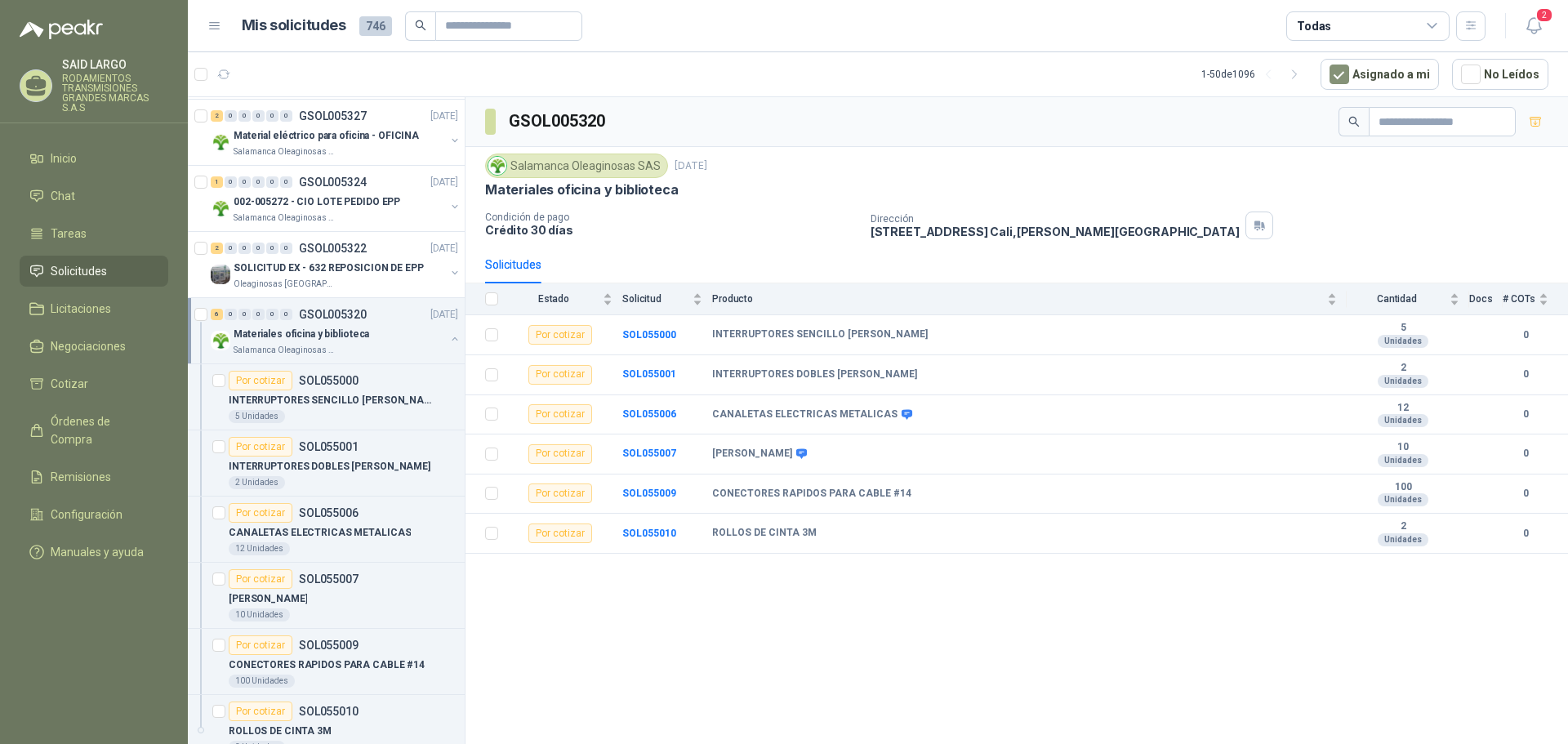
click at [448, 335] on button "button" at bounding box center [455, 339] width 13 height 13
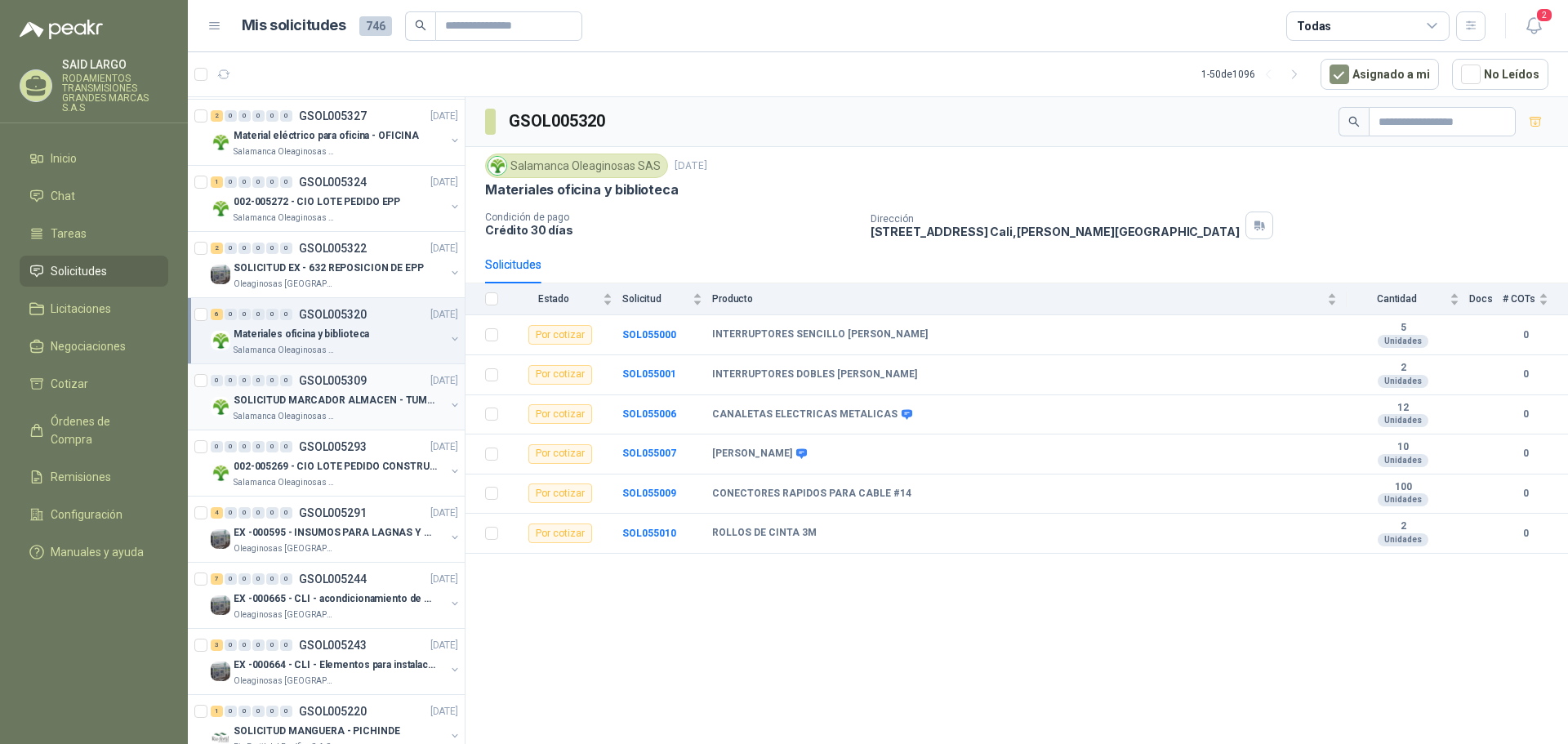
click at [448, 403] on button "button" at bounding box center [455, 405] width 13 height 13
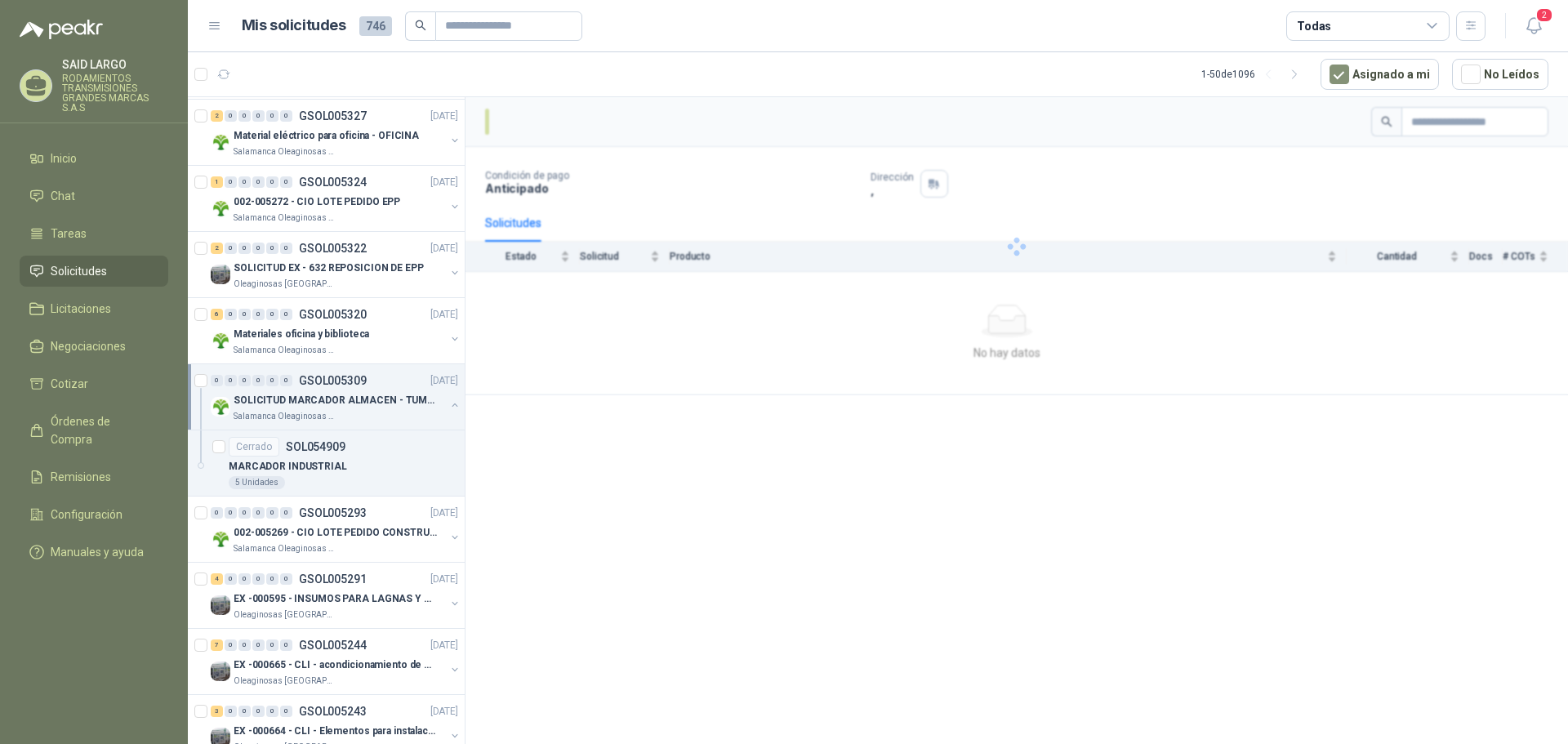
click at [448, 403] on button "button" at bounding box center [455, 405] width 13 height 13
